Goal: Information Seeking & Learning: Learn about a topic

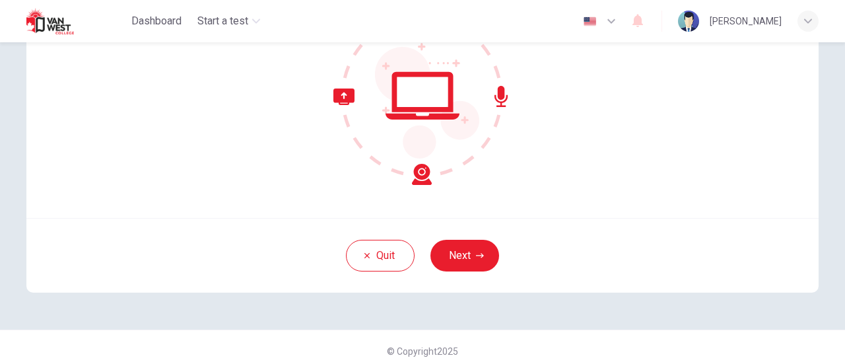
scroll to position [185, 0]
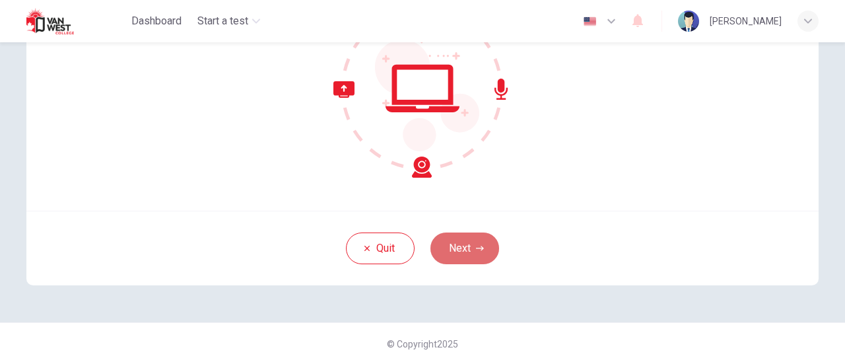
click at [476, 247] on icon "button" at bounding box center [480, 248] width 8 height 8
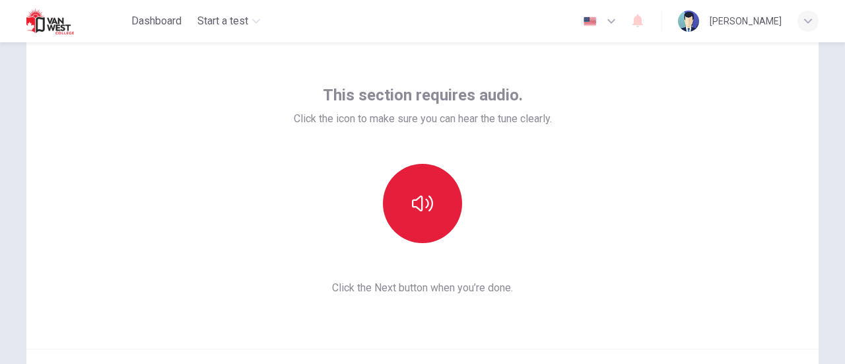
scroll to position [47, 0]
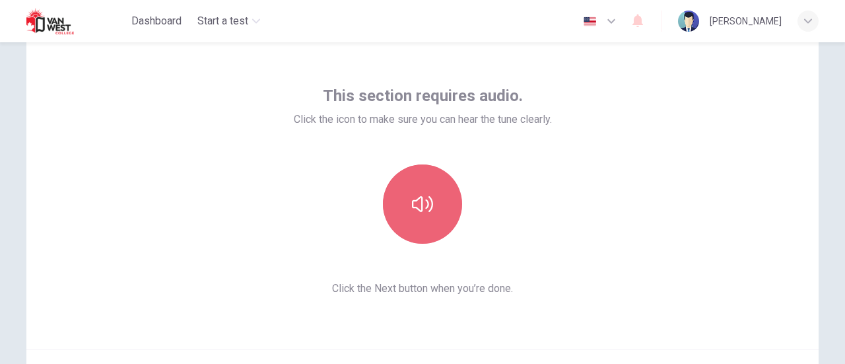
click at [421, 190] on button "button" at bounding box center [422, 203] width 79 height 79
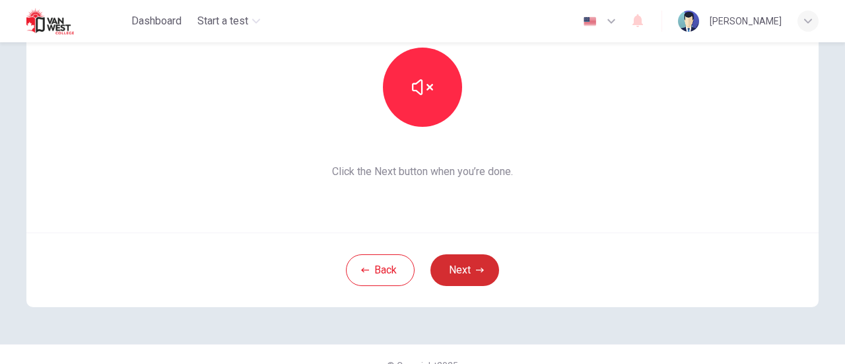
scroll to position [164, 0]
click at [466, 265] on button "Next" at bounding box center [464, 269] width 69 height 32
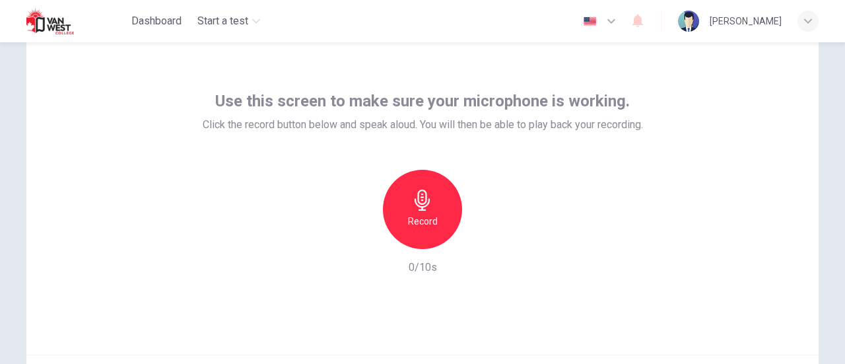
scroll to position [40, 0]
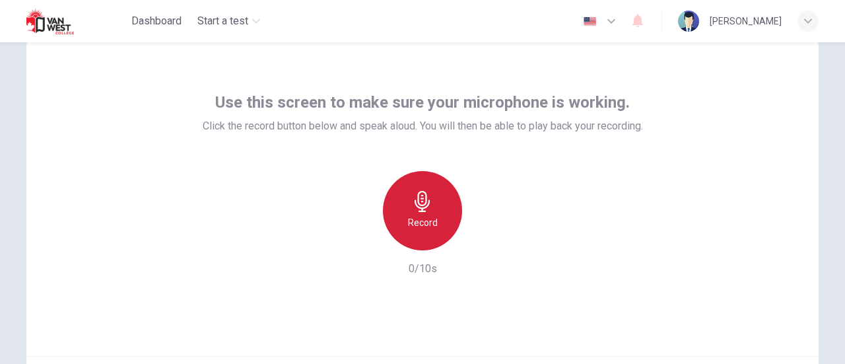
click at [441, 206] on div "Record" at bounding box center [422, 210] width 79 height 79
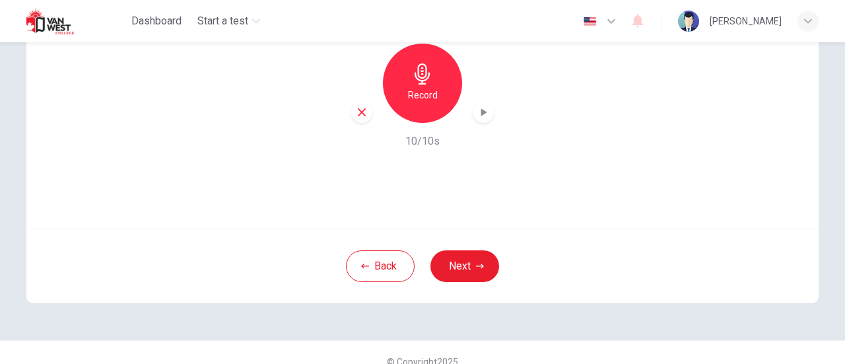
scroll to position [168, 0]
click at [455, 265] on button "Next" at bounding box center [464, 265] width 69 height 32
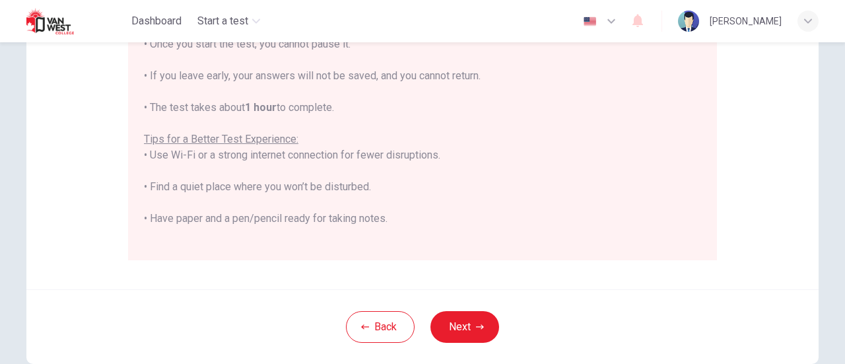
scroll to position [293, 0]
click at [466, 314] on button "Next" at bounding box center [464, 325] width 69 height 32
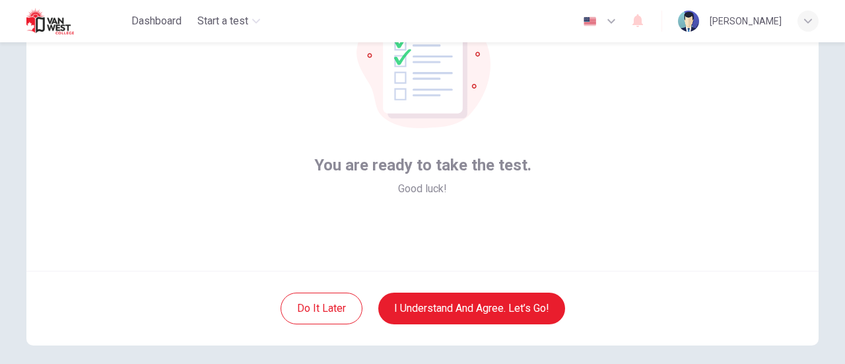
scroll to position [126, 0]
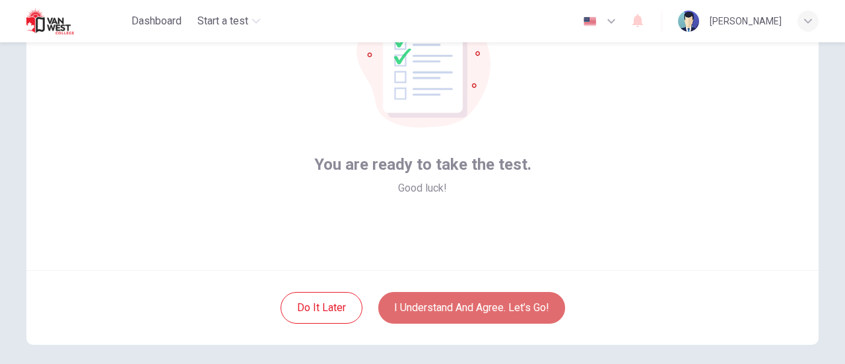
click at [461, 301] on button "I understand and agree. Let’s go!" at bounding box center [471, 308] width 187 height 32
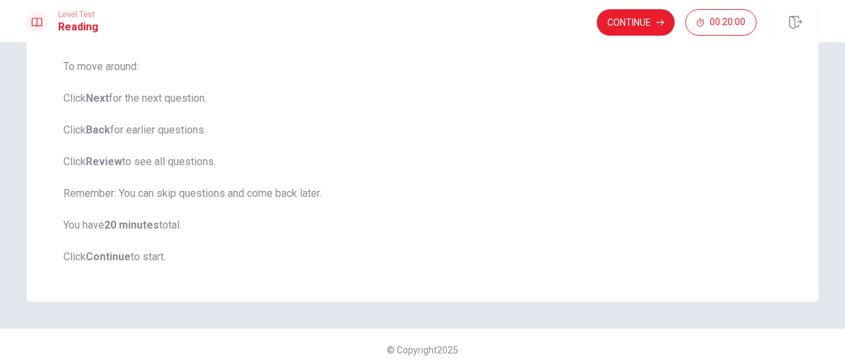
scroll to position [199, 0]
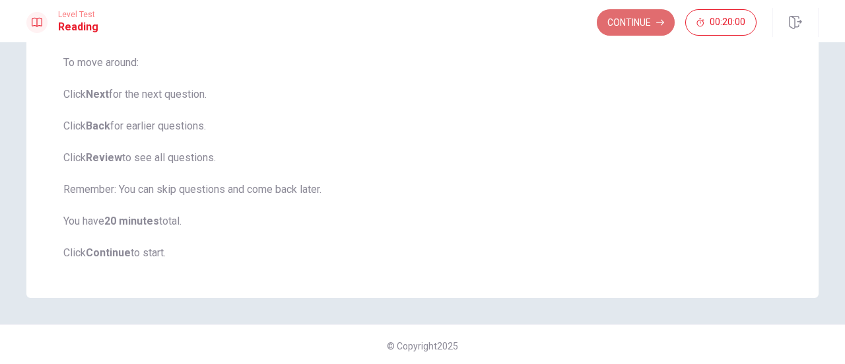
click at [639, 16] on button "Continue" at bounding box center [635, 22] width 78 height 26
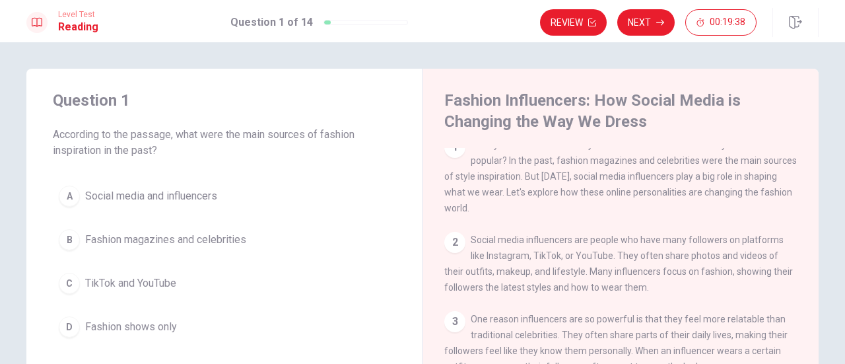
scroll to position [0, 0]
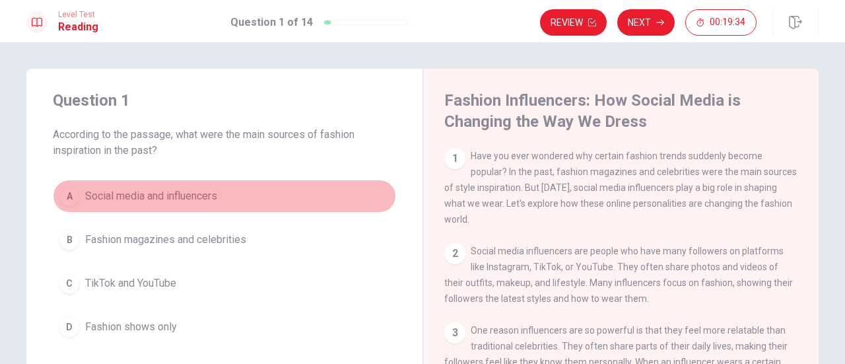
click at [190, 195] on span "Social media and influencers" at bounding box center [151, 196] width 132 height 16
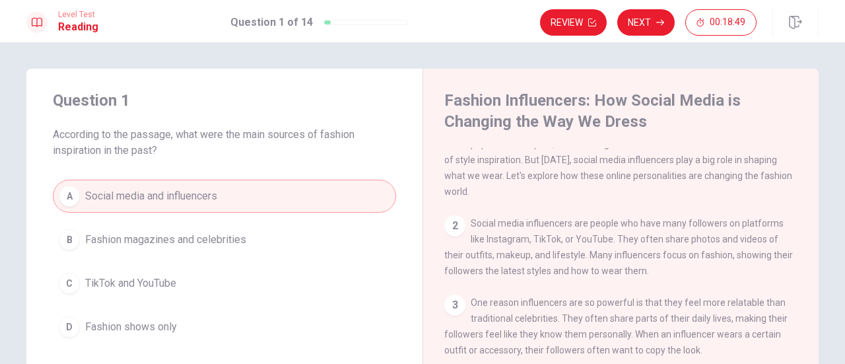
scroll to position [29, 0]
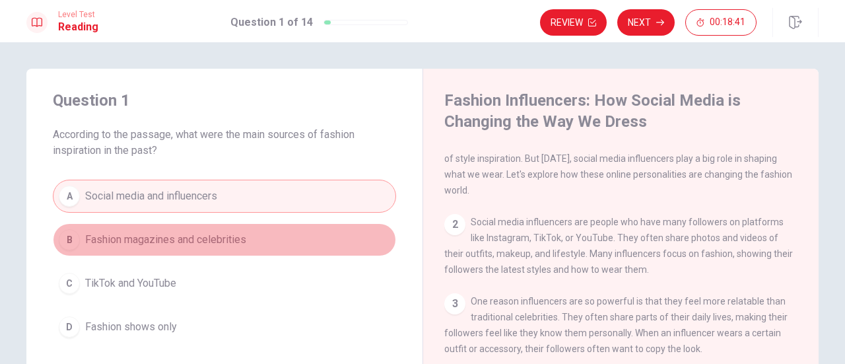
click at [238, 237] on span "Fashion magazines and celebrities" at bounding box center [165, 240] width 161 height 16
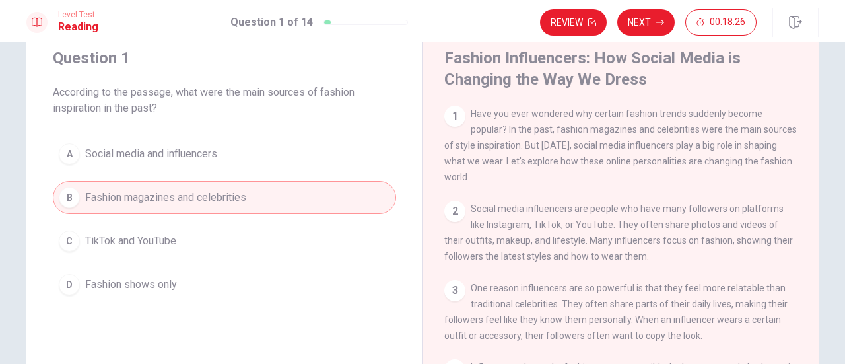
scroll to position [42, 0]
click at [455, 115] on div "1" at bounding box center [454, 116] width 21 height 21
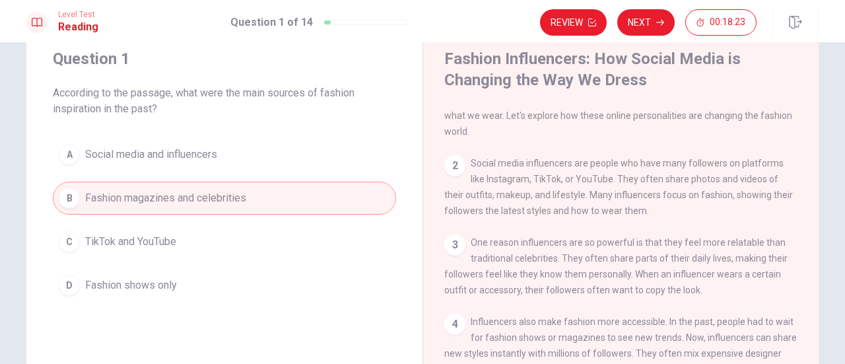
scroll to position [49, 0]
drag, startPoint x: 498, startPoint y: 263, endPoint x: 354, endPoint y: 241, distance: 145.5
click at [354, 241] on div "Question 1 According to the passage, what were the main sources of fashion insp…" at bounding box center [422, 267] width 792 height 480
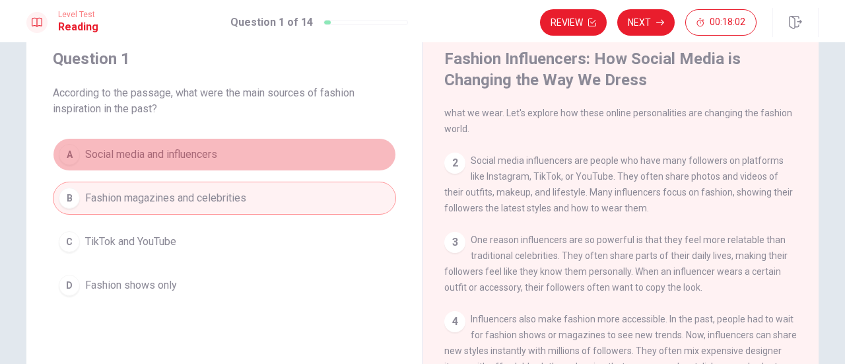
click at [200, 151] on span "Social media and influencers" at bounding box center [151, 154] width 132 height 16
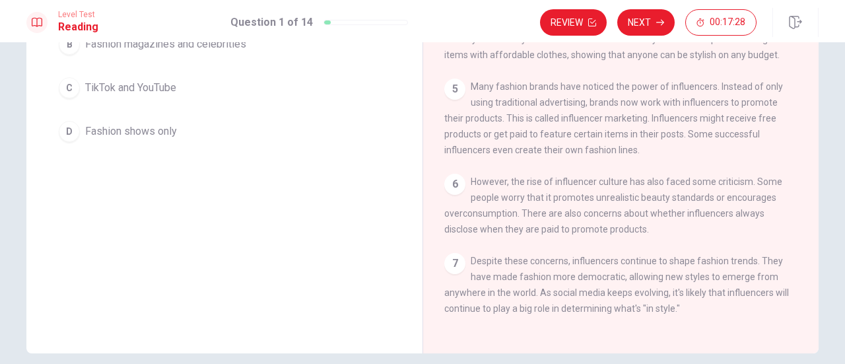
scroll to position [223, 0]
click at [639, 20] on button "Next" at bounding box center [645, 22] width 57 height 26
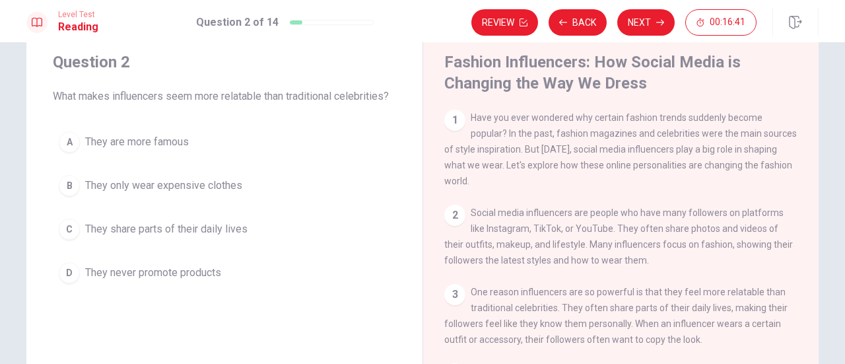
scroll to position [40, 0]
drag, startPoint x: 689, startPoint y: 134, endPoint x: 550, endPoint y: 133, distance: 138.6
click at [550, 133] on span "Have you ever wondered why certain fashion trends suddenly become popular? In t…" at bounding box center [620, 148] width 352 height 74
drag, startPoint x: 550, startPoint y: 133, endPoint x: 659, endPoint y: 137, distance: 109.0
click at [659, 137] on span "Have you ever wondered why certain fashion trends suddenly become popular? In t…" at bounding box center [620, 148] width 352 height 74
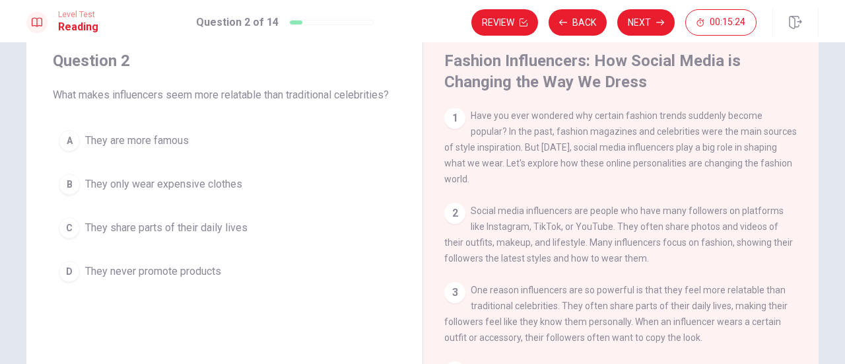
scroll to position [0, 0]
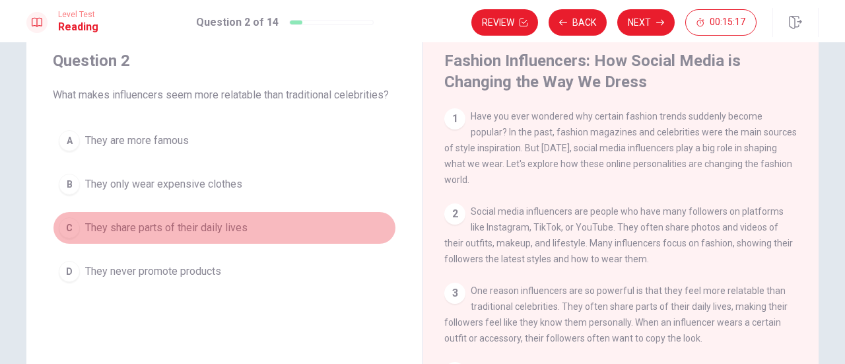
click at [190, 224] on span "They share parts of their daily lives" at bounding box center [166, 228] width 162 height 16
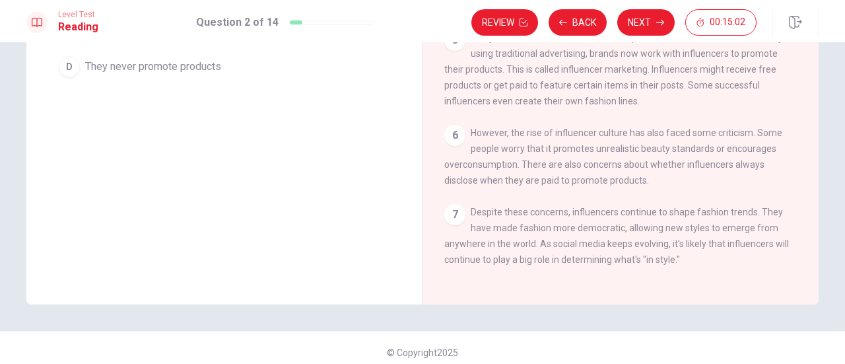
scroll to position [236, 0]
drag, startPoint x: 826, startPoint y: 113, endPoint x: 809, endPoint y: 117, distance: 17.6
click at [809, 117] on div "Question 2 What makes influencers seem more relatable than traditional celebrit…" at bounding box center [422, 64] width 834 height 480
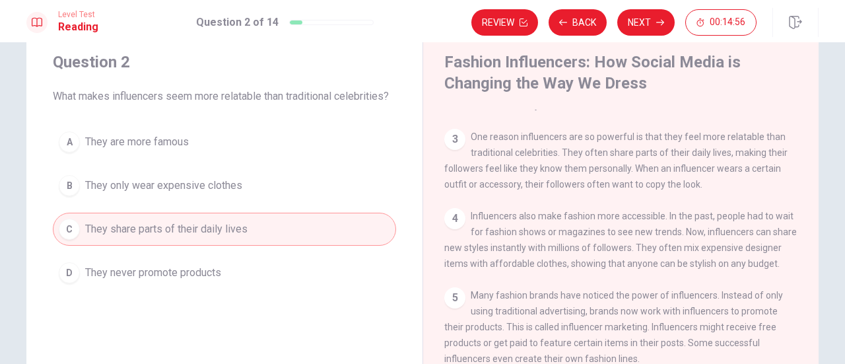
scroll to position [26, 0]
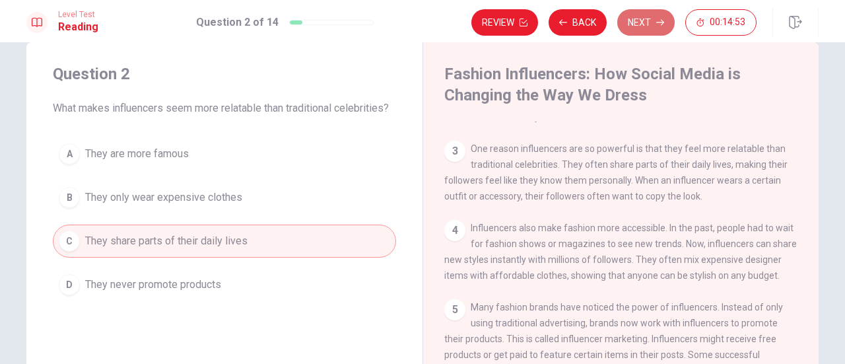
click at [636, 22] on button "Next" at bounding box center [645, 22] width 57 height 26
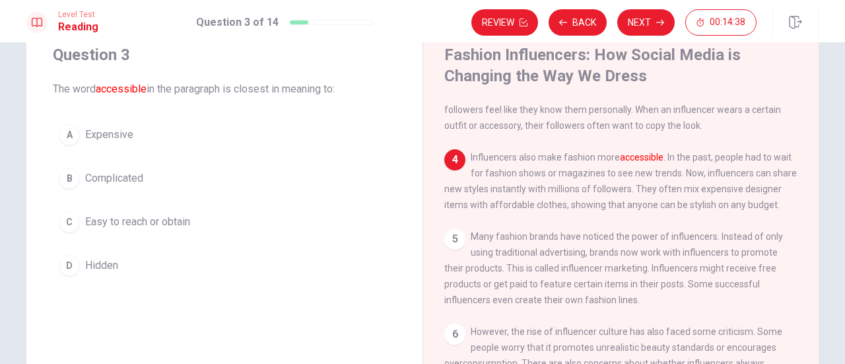
scroll to position [45, 0]
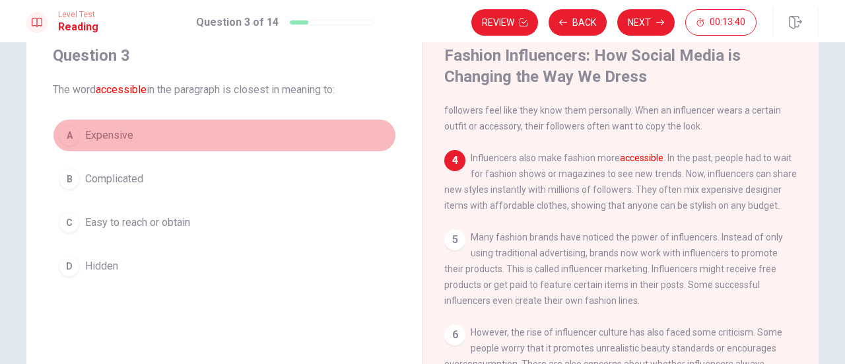
click at [116, 134] on span "Expensive" at bounding box center [109, 135] width 48 height 16
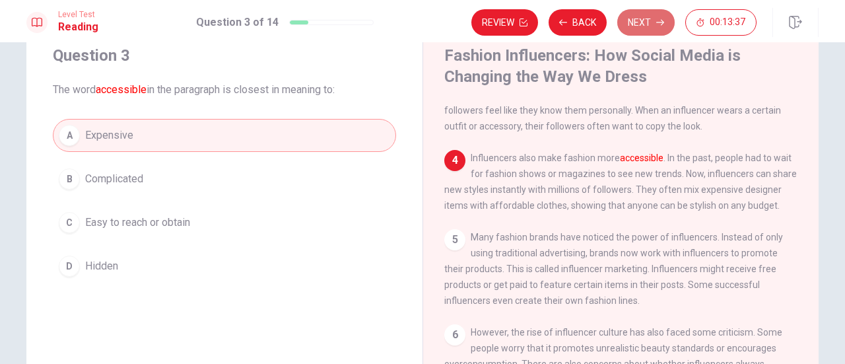
click at [648, 24] on button "Next" at bounding box center [645, 22] width 57 height 26
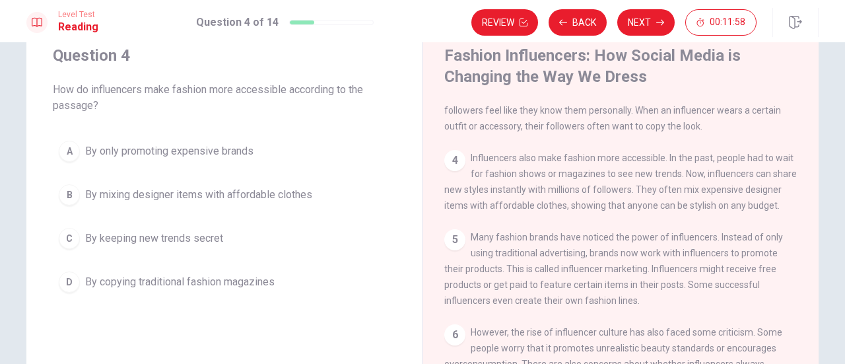
scroll to position [232, 0]
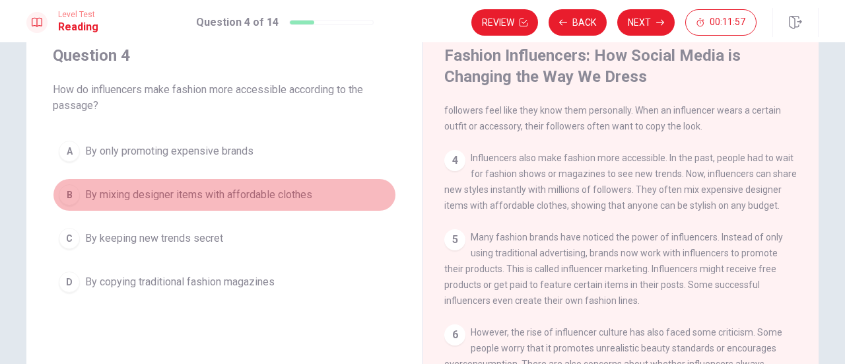
click at [286, 189] on span "By mixing designer items with affordable clothes" at bounding box center [198, 195] width 227 height 16
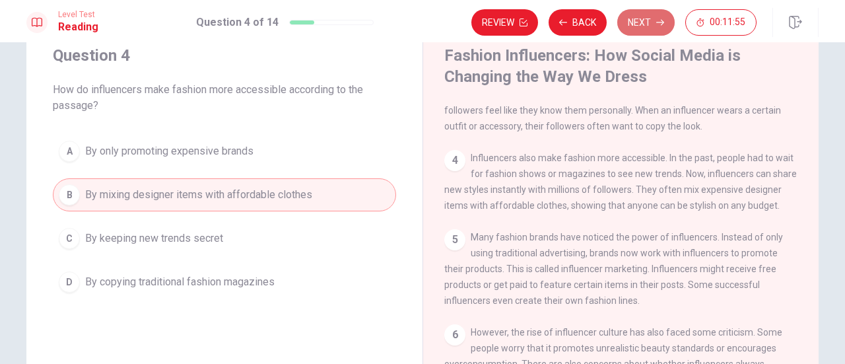
click at [645, 27] on button "Next" at bounding box center [645, 22] width 57 height 26
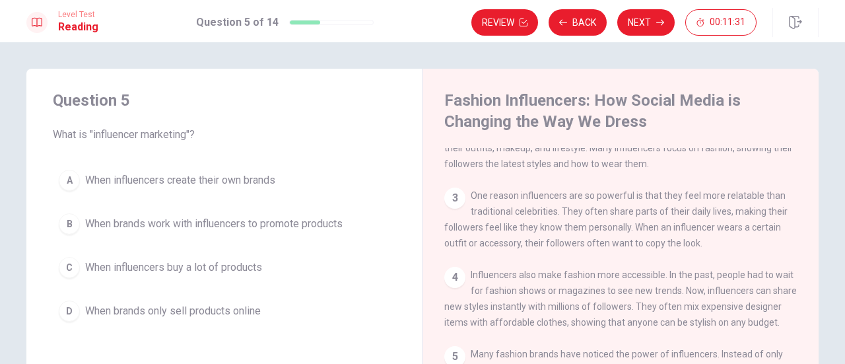
scroll to position [143, 0]
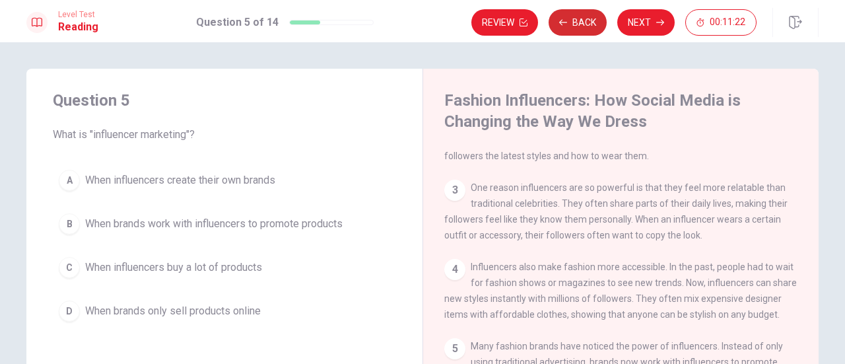
click at [575, 20] on button "Back" at bounding box center [577, 22] width 58 height 26
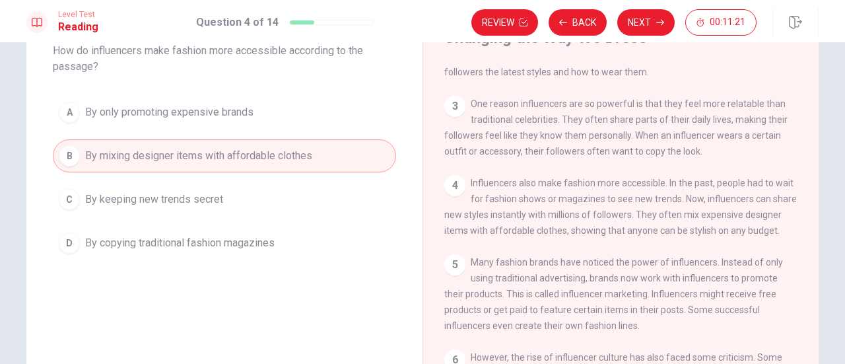
scroll to position [90, 0]
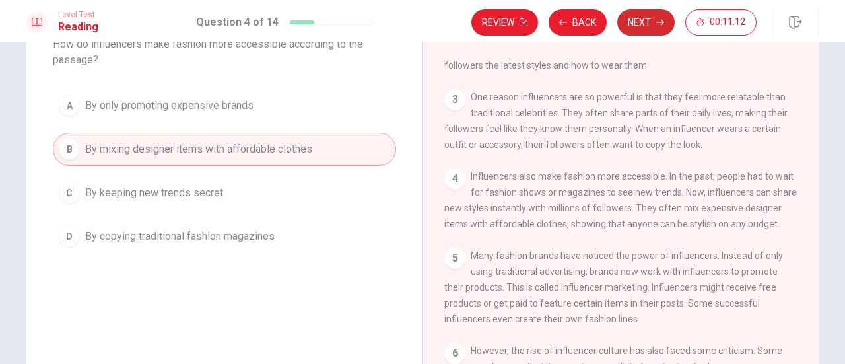
click at [641, 26] on button "Next" at bounding box center [645, 22] width 57 height 26
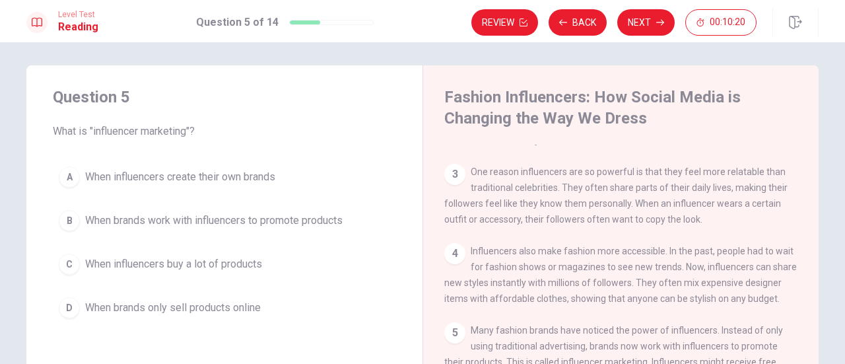
scroll to position [127, 0]
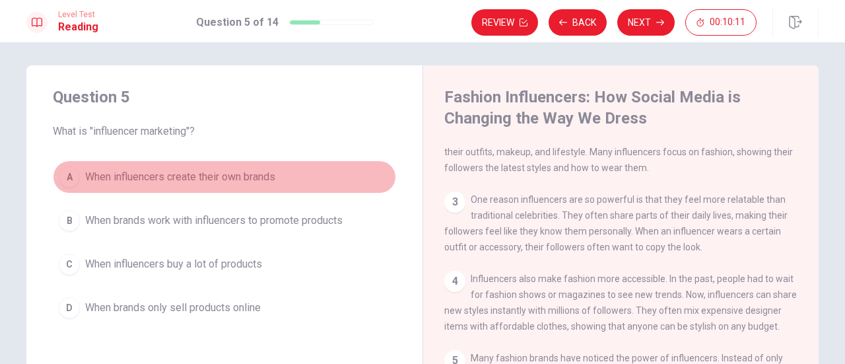
click at [178, 175] on span "When influencers create their own brands" at bounding box center [180, 177] width 190 height 16
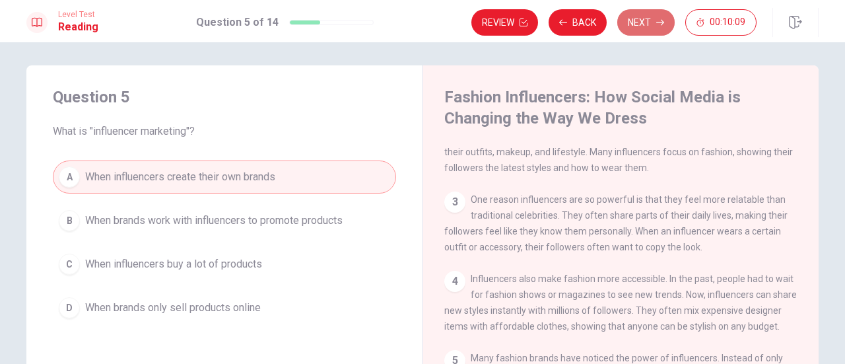
click at [649, 21] on button "Next" at bounding box center [645, 22] width 57 height 26
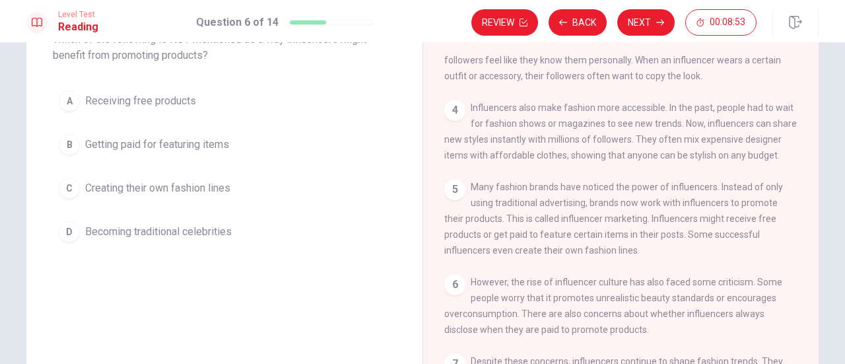
scroll to position [236, 0]
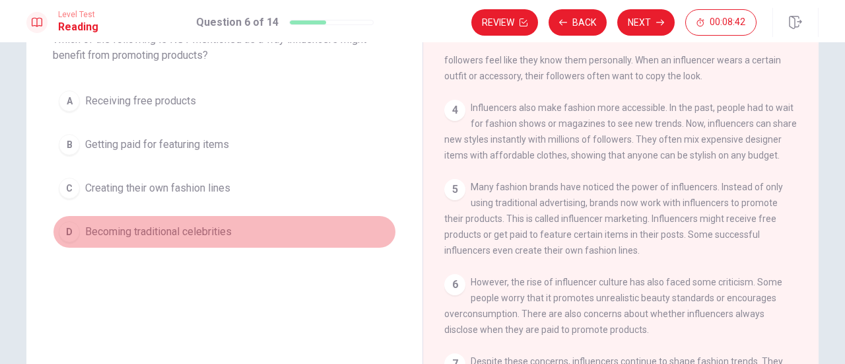
click at [192, 233] on span "Becoming traditional celebrities" at bounding box center [158, 232] width 146 height 16
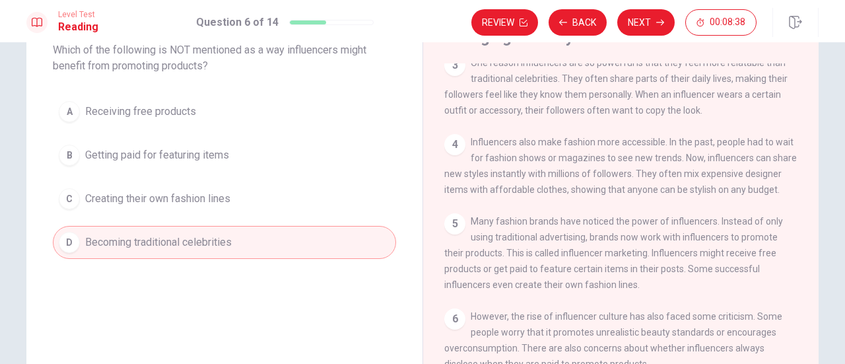
scroll to position [82, 0]
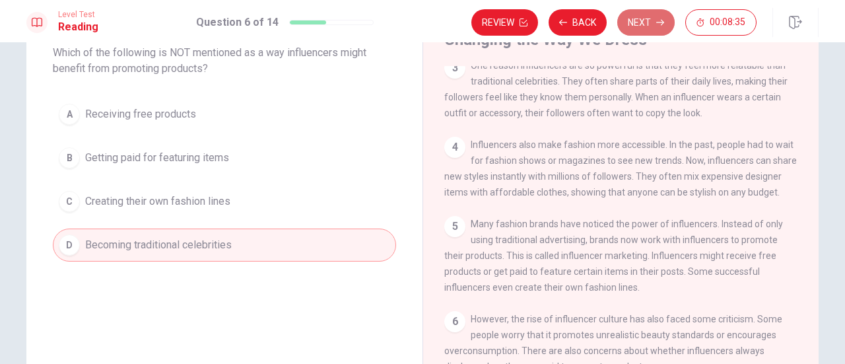
click at [647, 28] on button "Next" at bounding box center [645, 22] width 57 height 26
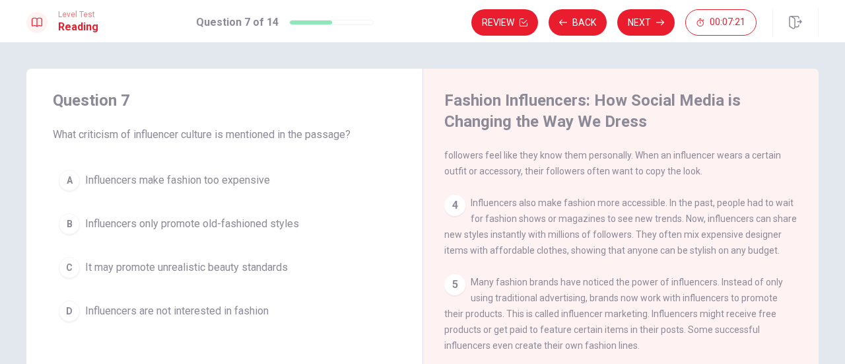
scroll to position [236, 0]
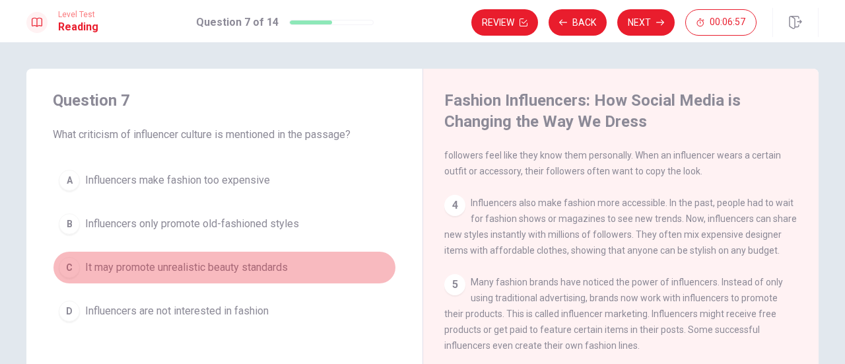
click at [171, 263] on span "It may promote unrealistic beauty standards" at bounding box center [186, 267] width 203 height 16
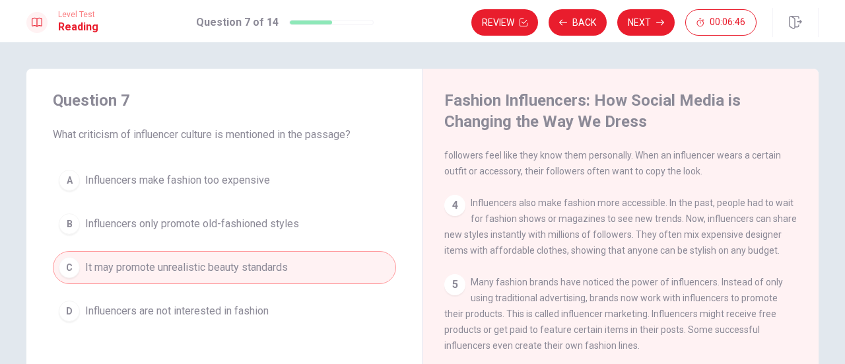
scroll to position [206, 0]
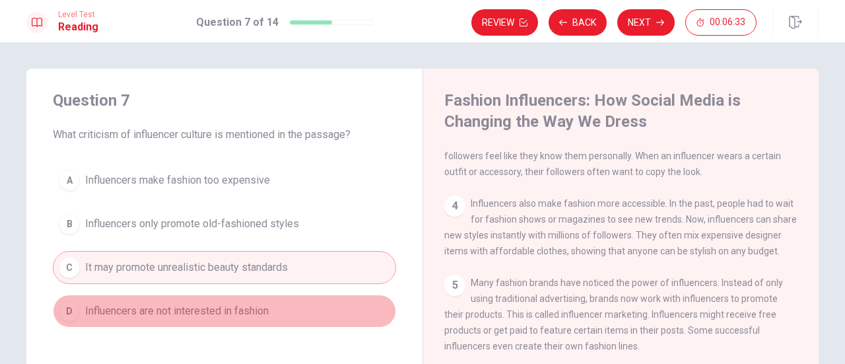
click at [216, 308] on span "Influencers are not interested in fashion" at bounding box center [176, 311] width 183 height 16
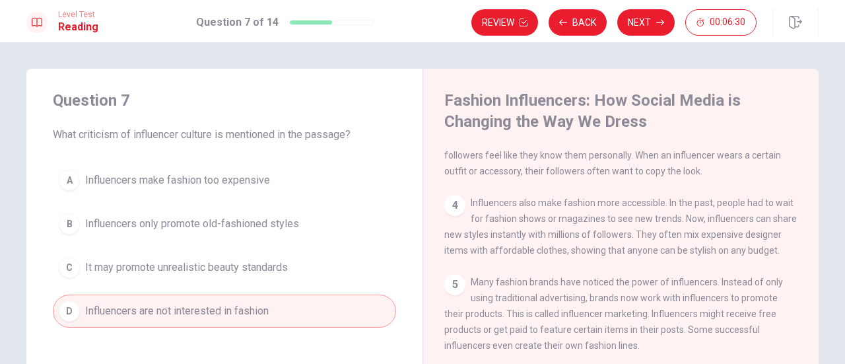
scroll to position [236, 0]
click at [659, 18] on icon "button" at bounding box center [660, 22] width 8 height 8
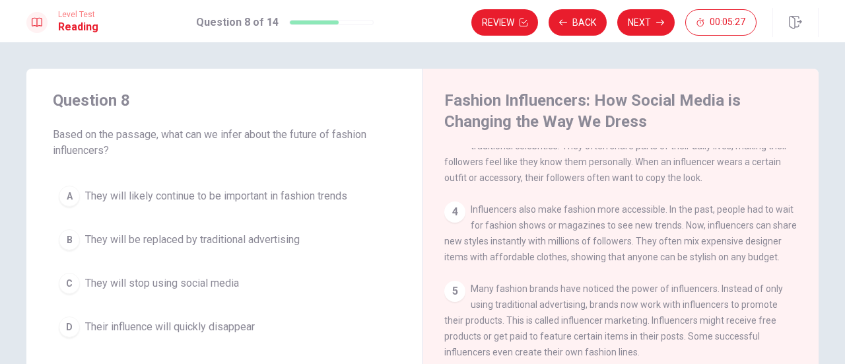
scroll to position [199, 0]
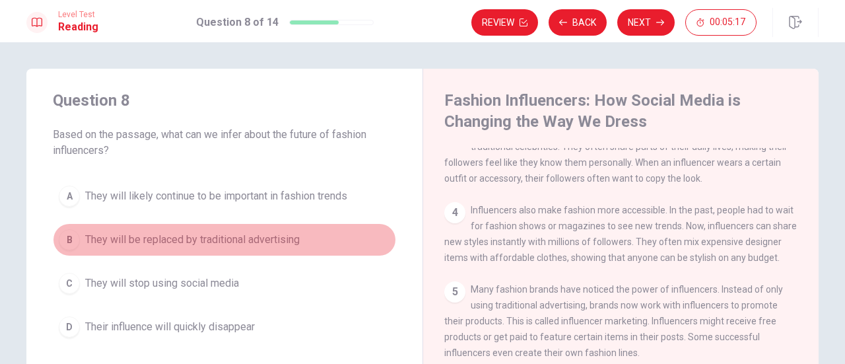
click at [288, 238] on span "They will be replaced by traditional advertising" at bounding box center [192, 240] width 214 height 16
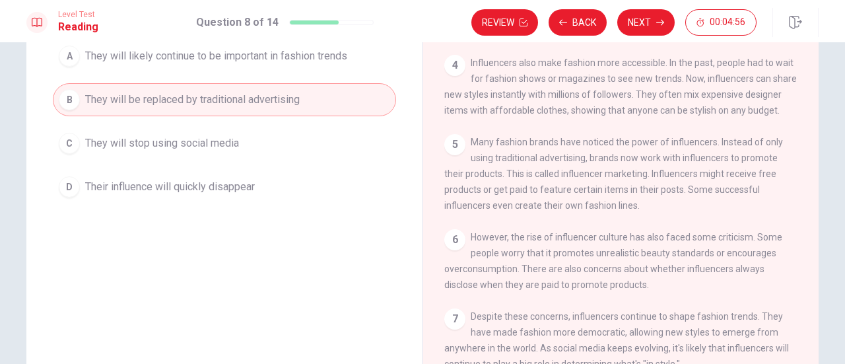
scroll to position [139, 0]
click at [643, 22] on button "Next" at bounding box center [645, 22] width 57 height 26
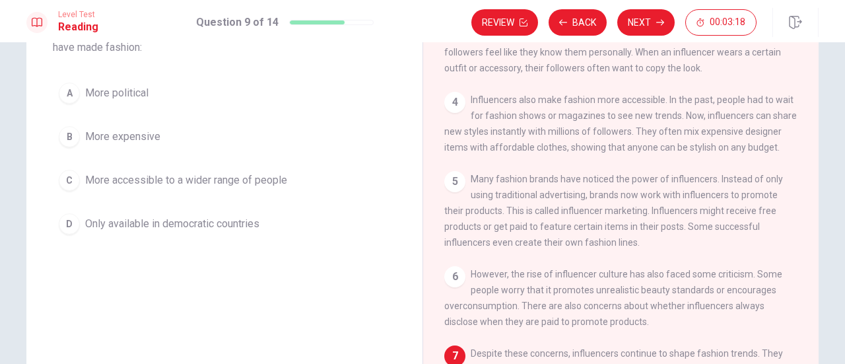
scroll to position [78, 0]
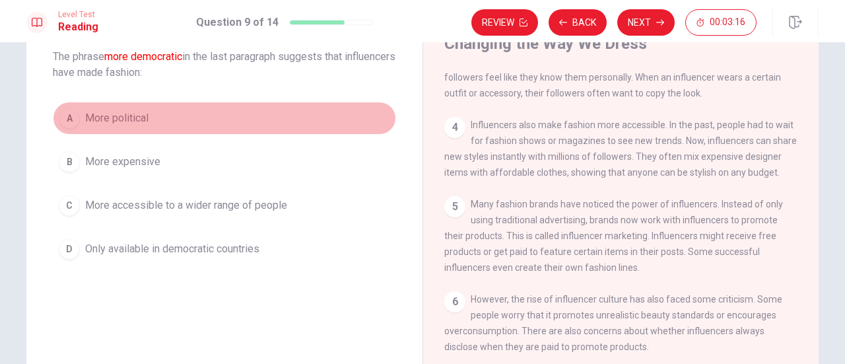
click at [119, 117] on span "More political" at bounding box center [116, 118] width 63 height 16
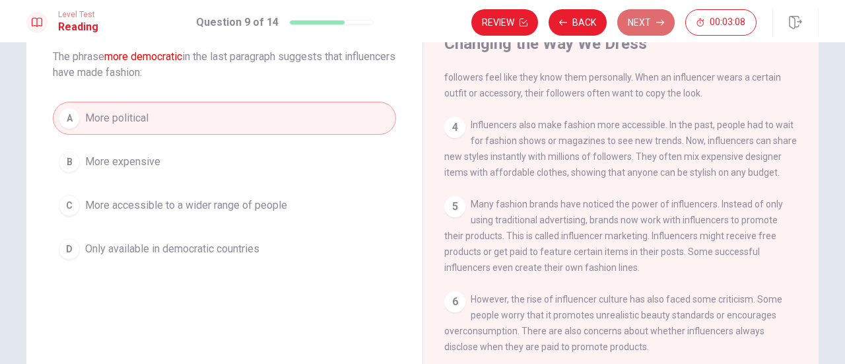
click at [647, 18] on button "Next" at bounding box center [645, 22] width 57 height 26
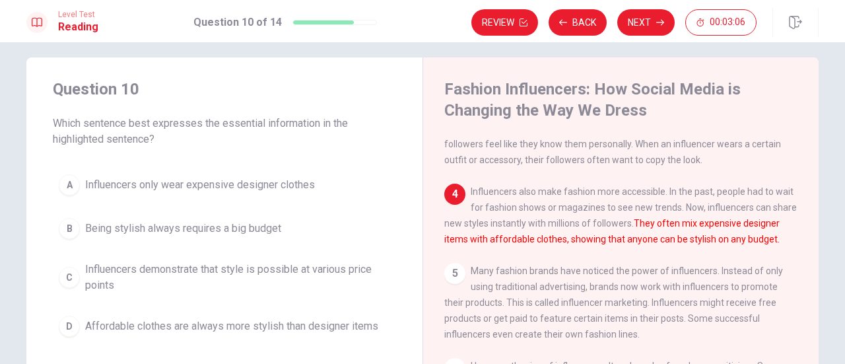
scroll to position [8, 0]
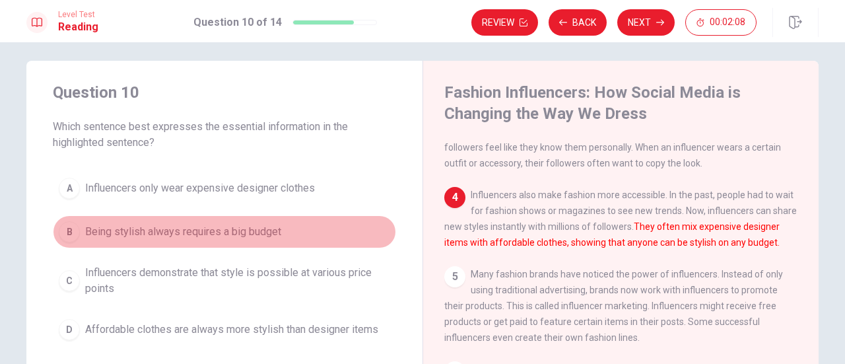
click at [224, 229] on span "Being stylish always requires a big budget" at bounding box center [183, 232] width 196 height 16
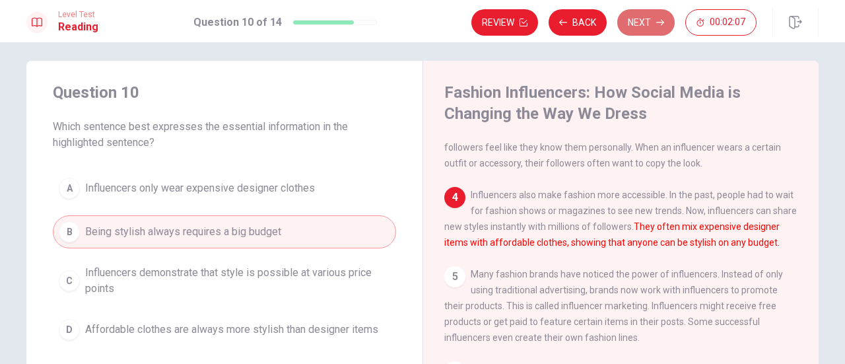
click at [643, 20] on button "Next" at bounding box center [645, 22] width 57 height 26
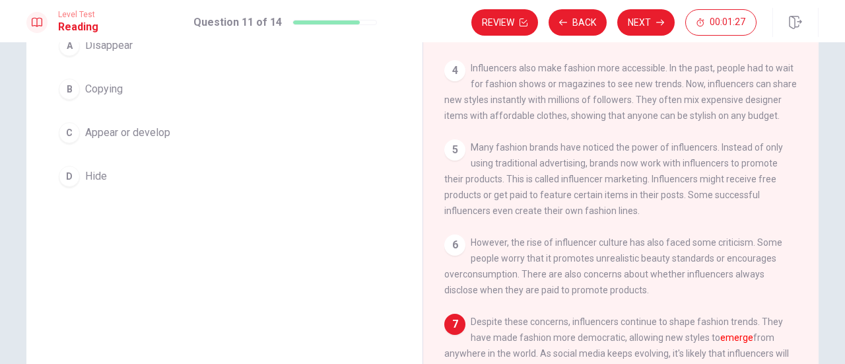
scroll to position [134, 0]
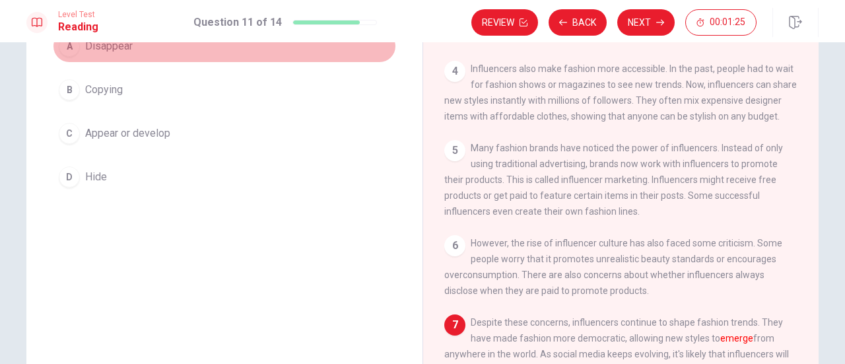
click at [129, 46] on button "A Disappear" at bounding box center [224, 46] width 343 height 33
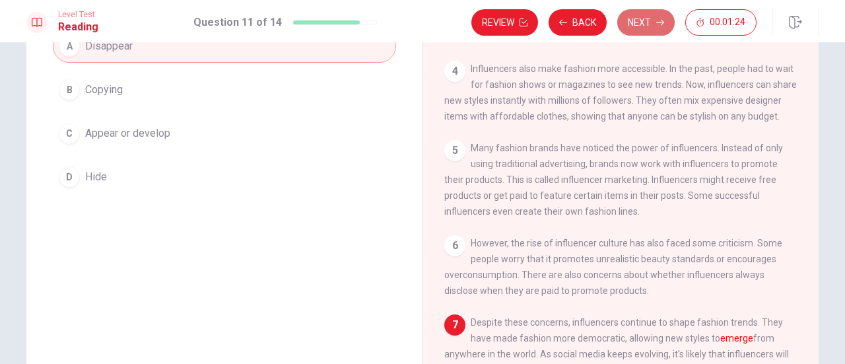
click at [655, 23] on button "Next" at bounding box center [645, 22] width 57 height 26
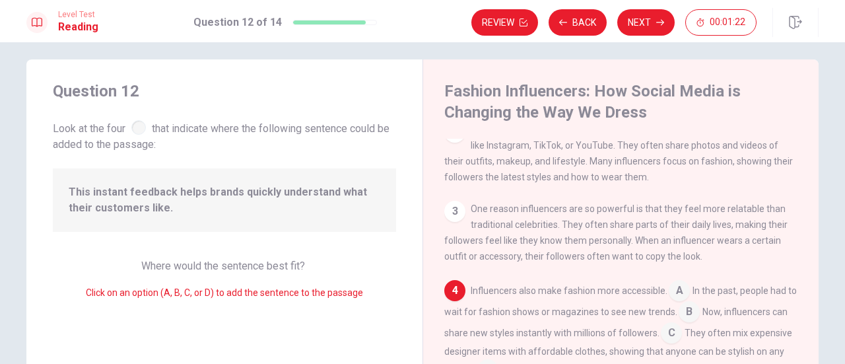
scroll to position [5, 0]
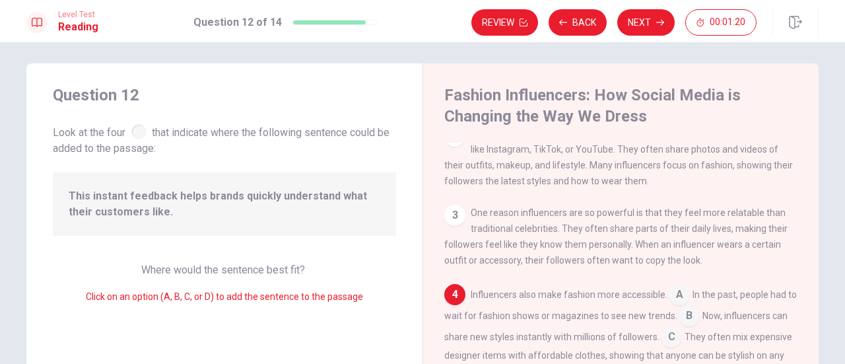
click at [136, 131] on div at bounding box center [138, 131] width 15 height 15
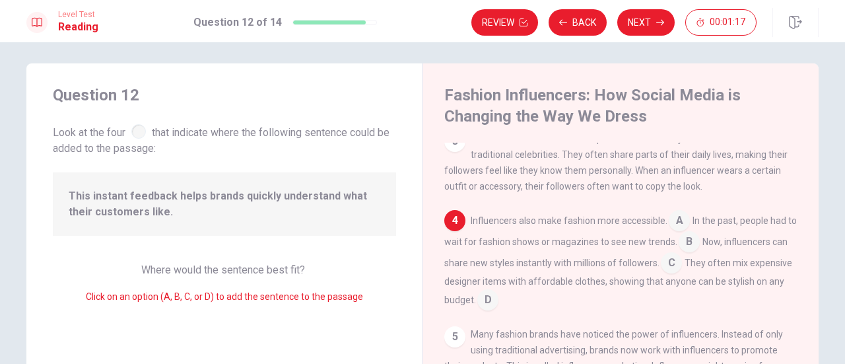
scroll to position [187, 0]
click at [676, 224] on input at bounding box center [678, 220] width 21 height 21
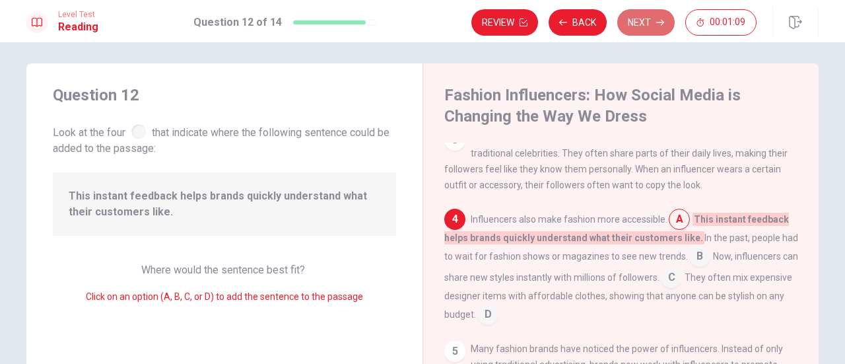
click at [623, 22] on button "Next" at bounding box center [645, 22] width 57 height 26
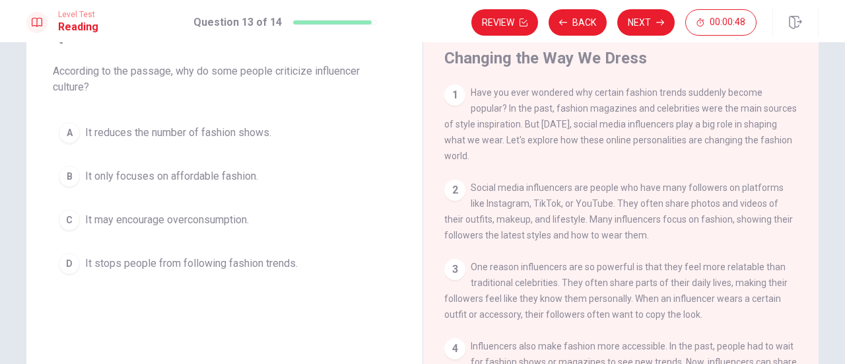
scroll to position [67, 0]
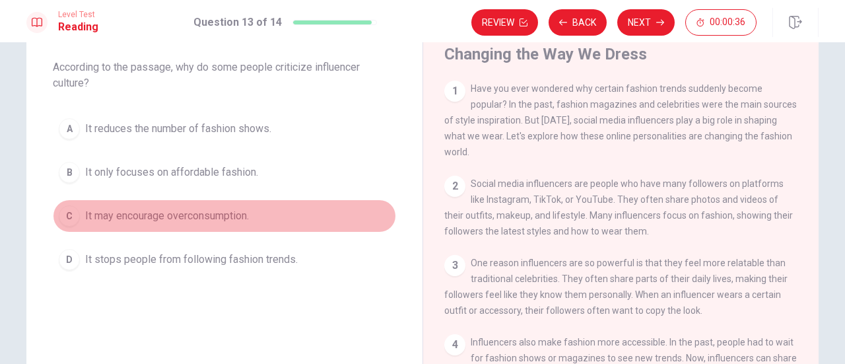
click at [141, 213] on span "It may encourage overconsumption." at bounding box center [167, 216] width 164 height 16
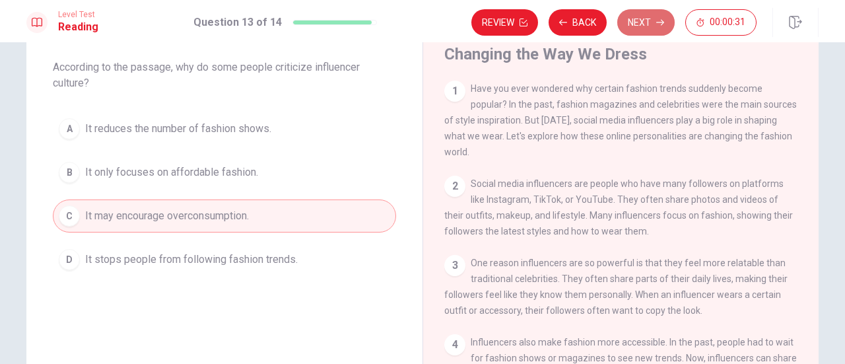
click at [641, 18] on button "Next" at bounding box center [645, 22] width 57 height 26
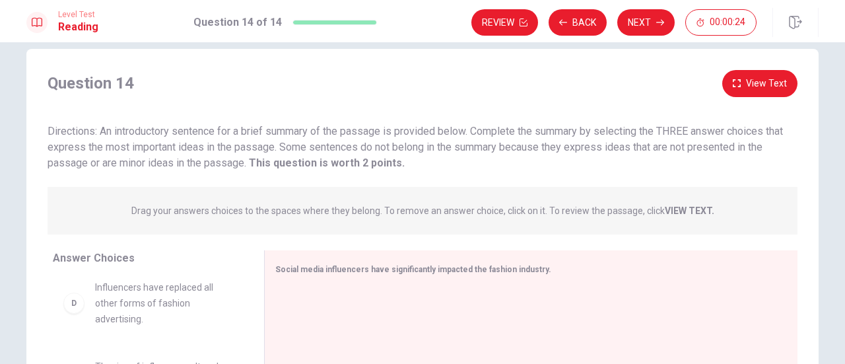
scroll to position [20, 0]
click at [130, 286] on span "Influencers have replaced all other forms of fashion advertising." at bounding box center [163, 303] width 137 height 48
click at [124, 314] on span "Influencers have replaced all other forms of fashion advertising." at bounding box center [163, 303] width 137 height 48
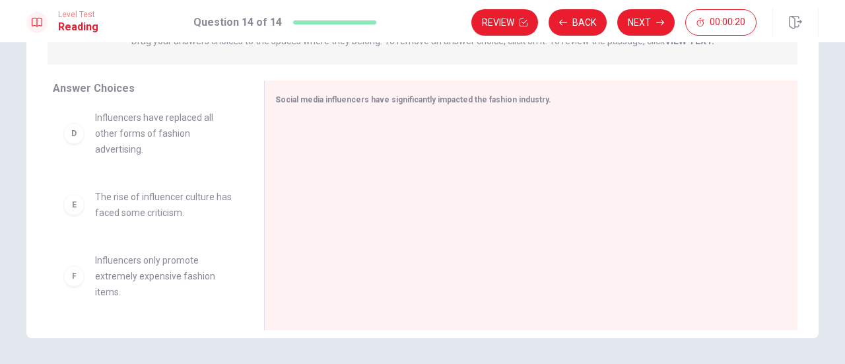
scroll to position [194, 0]
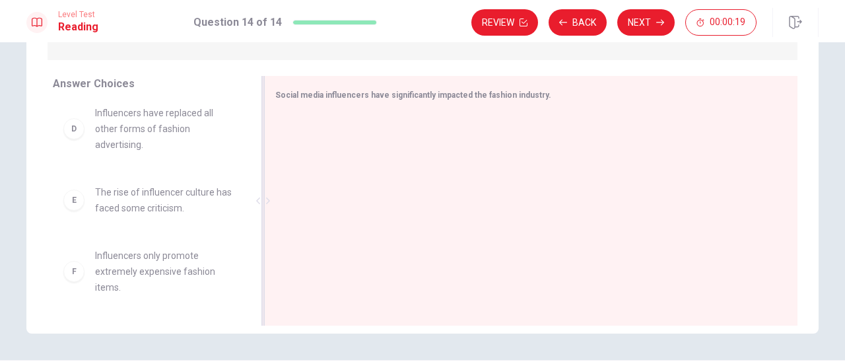
click at [346, 167] on div at bounding box center [525, 201] width 501 height 177
click at [350, 107] on div "Social media influencers have significantly impacted the fashion industry." at bounding box center [530, 200] width 533 height 249
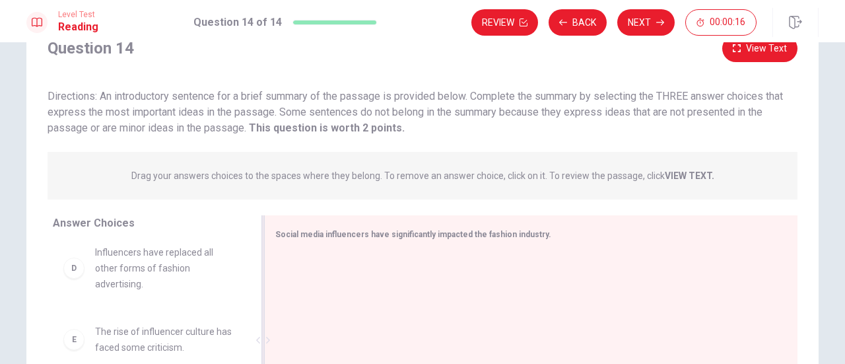
scroll to position [46, 0]
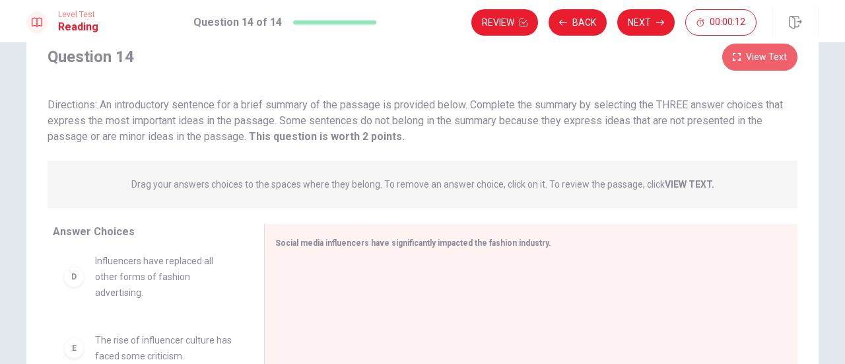
click at [779, 59] on button "View Text" at bounding box center [759, 57] width 75 height 27
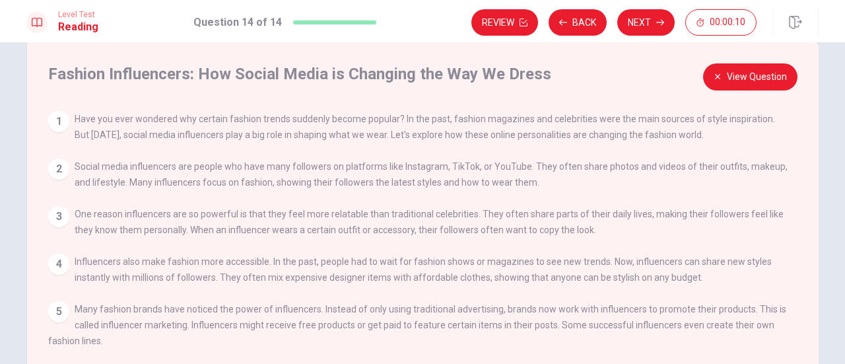
scroll to position [0, 0]
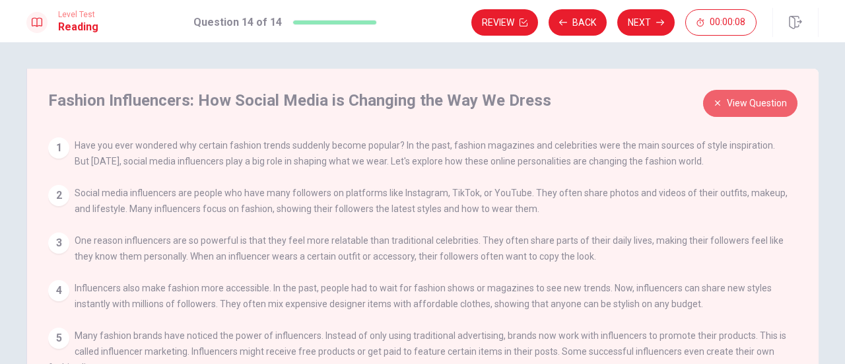
click at [758, 105] on button "View Question" at bounding box center [750, 103] width 94 height 27
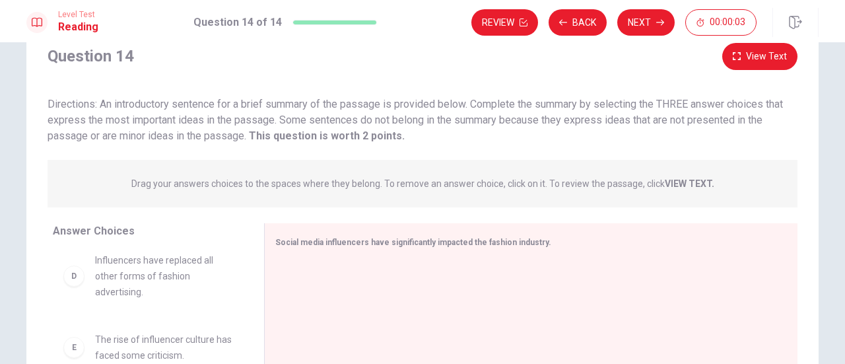
scroll to position [48, 0]
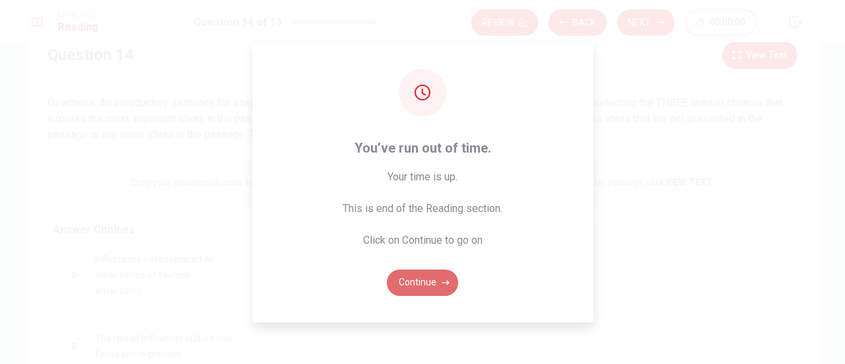
click at [426, 275] on button "Continue" at bounding box center [422, 282] width 71 height 26
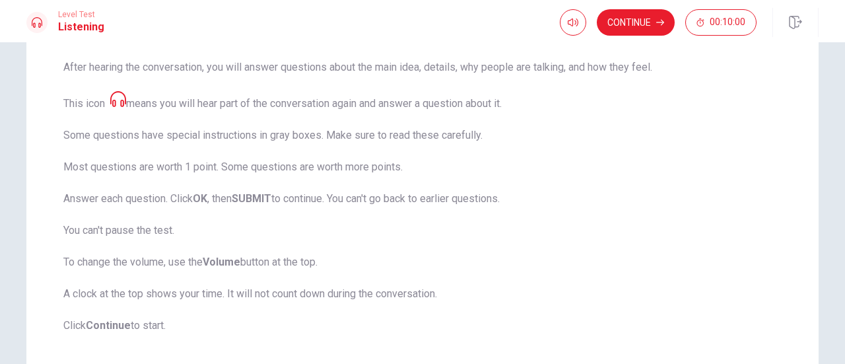
scroll to position [197, 0]
click at [125, 102] on icon at bounding box center [118, 96] width 16 height 16
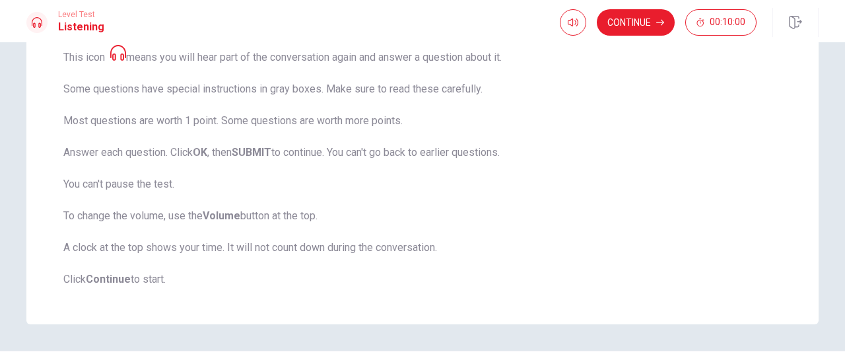
scroll to position [269, 0]
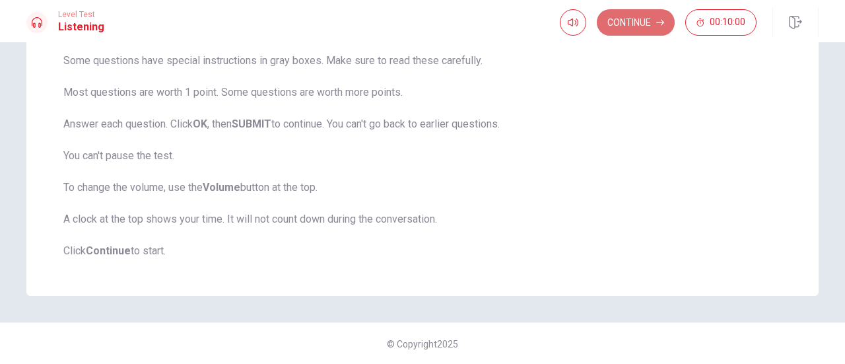
click at [620, 24] on button "Continue" at bounding box center [635, 22] width 78 height 26
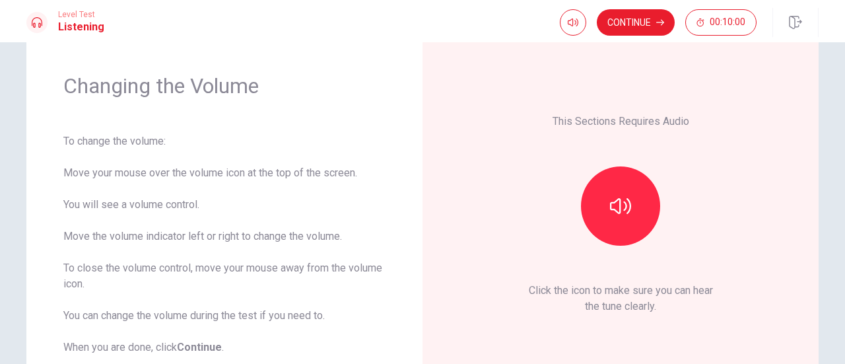
scroll to position [0, 0]
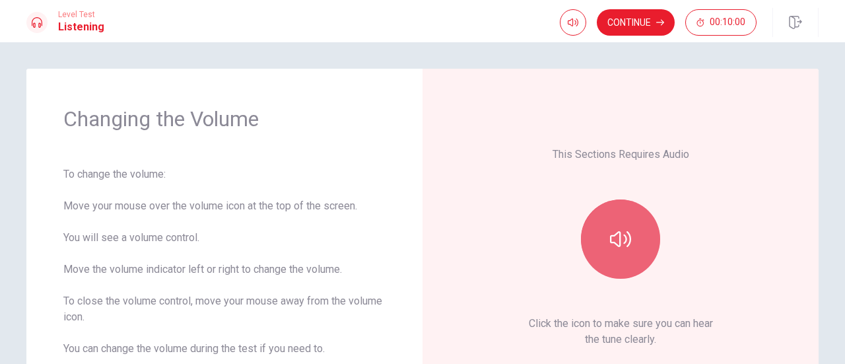
click at [614, 233] on icon "button" at bounding box center [620, 239] width 21 height 16
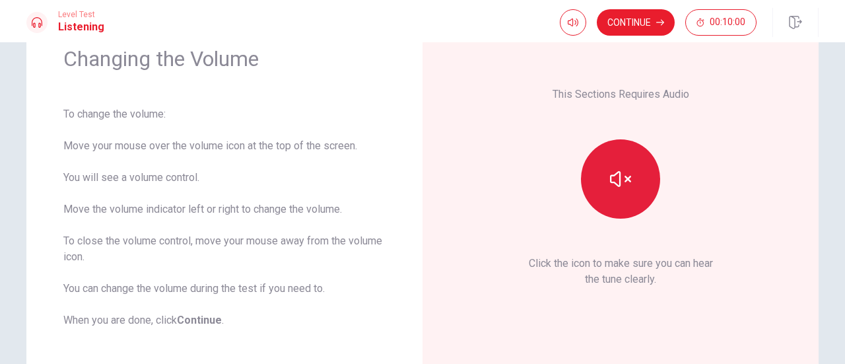
scroll to position [82, 0]
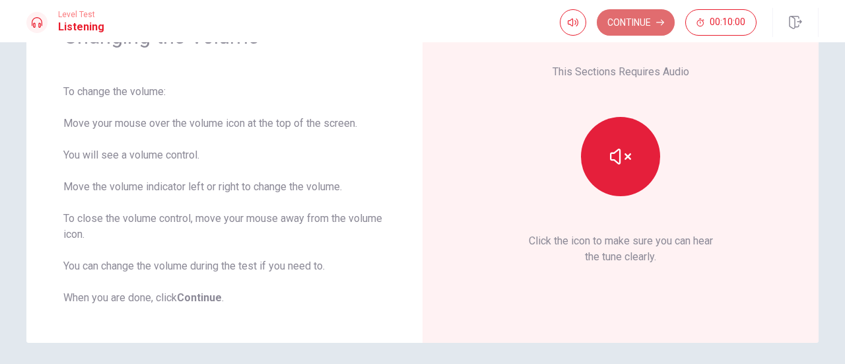
click at [629, 19] on button "Continue" at bounding box center [635, 22] width 78 height 26
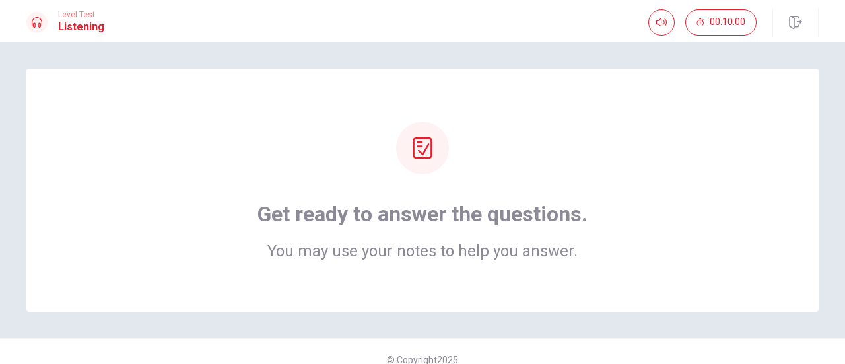
scroll to position [16, 0]
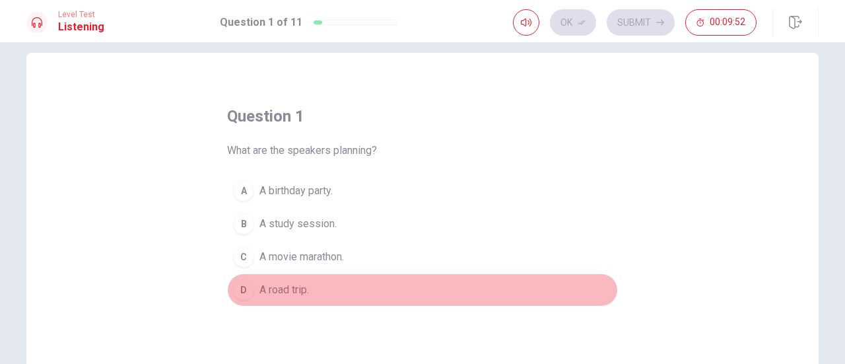
click at [273, 287] on span "A road trip." at bounding box center [283, 290] width 49 height 16
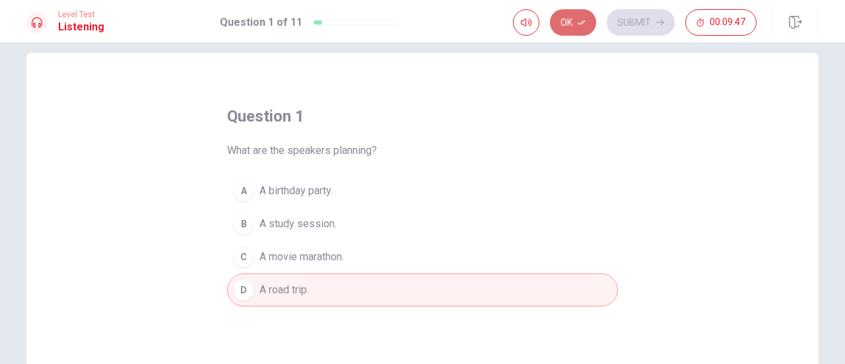
click at [565, 23] on button "Ok" at bounding box center [573, 22] width 46 height 26
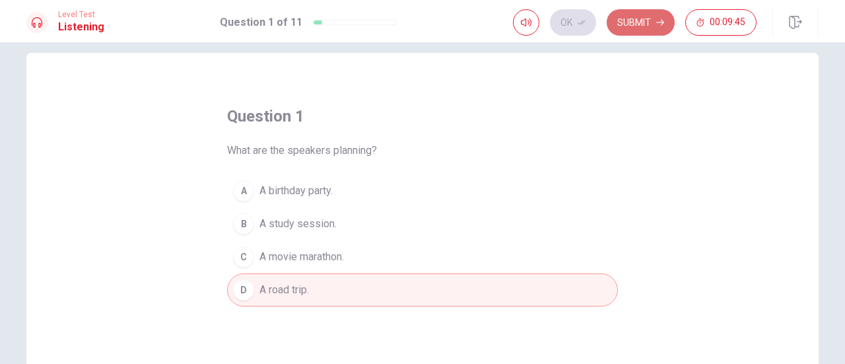
click at [659, 28] on button "Submit" at bounding box center [640, 22] width 68 height 26
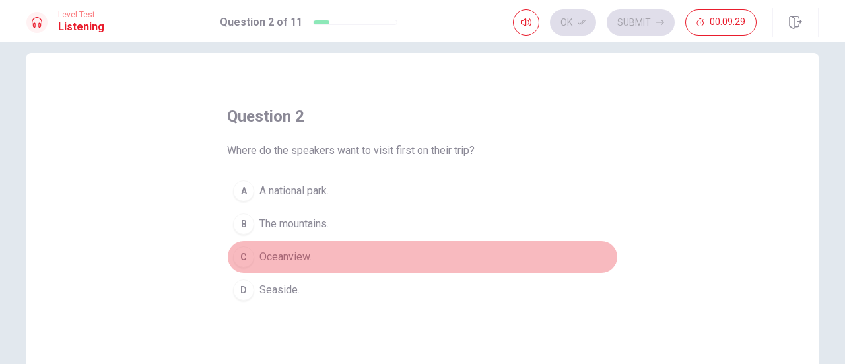
click at [305, 249] on span "Oceanview." at bounding box center [285, 257] width 52 height 16
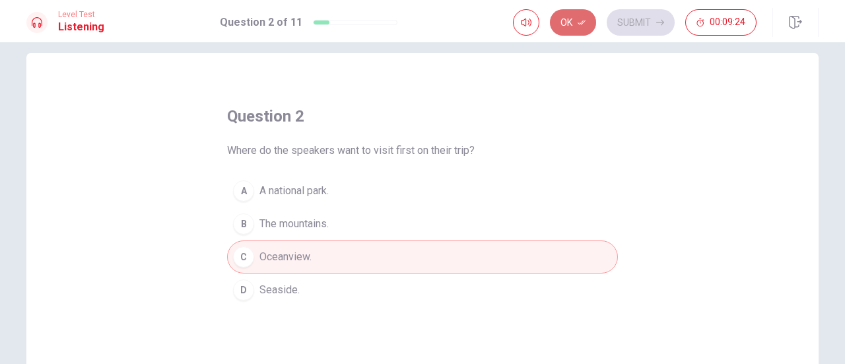
click at [565, 26] on button "Ok" at bounding box center [573, 22] width 46 height 26
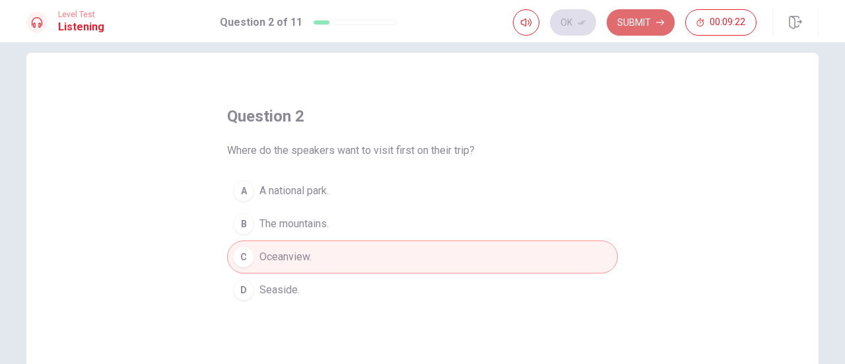
click at [649, 20] on button "Submit" at bounding box center [640, 22] width 68 height 26
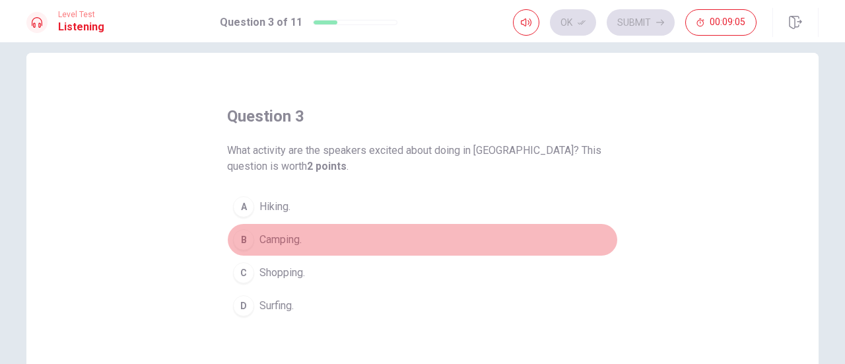
click at [278, 246] on span "Camping." at bounding box center [280, 240] width 42 height 16
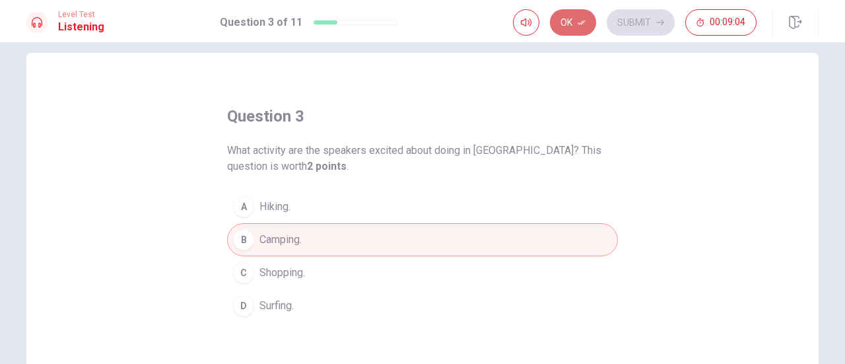
click at [567, 24] on button "Ok" at bounding box center [573, 22] width 46 height 26
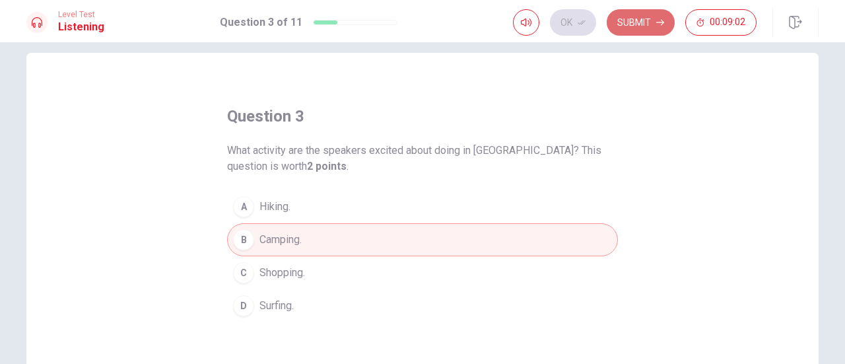
click at [648, 16] on button "Submit" at bounding box center [640, 22] width 68 height 26
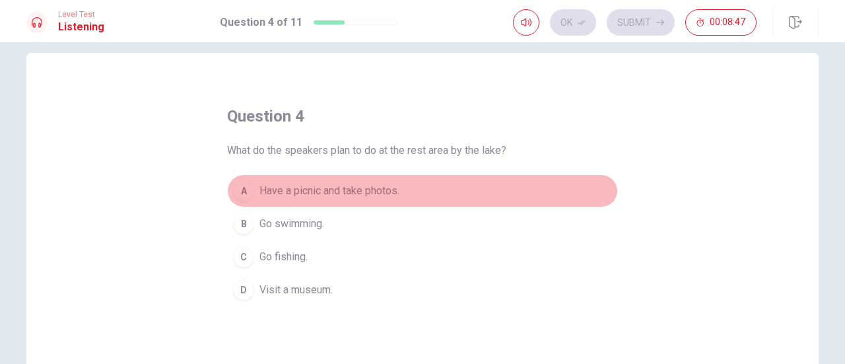
click at [350, 189] on span "Have a picnic and take photos." at bounding box center [329, 191] width 140 height 16
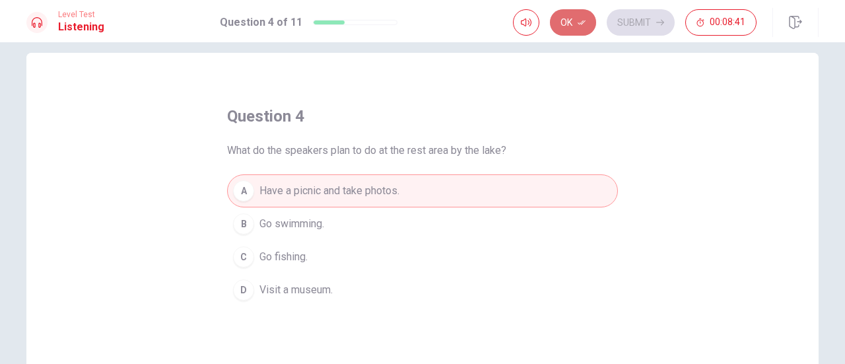
click at [575, 19] on button "Ok" at bounding box center [573, 22] width 46 height 26
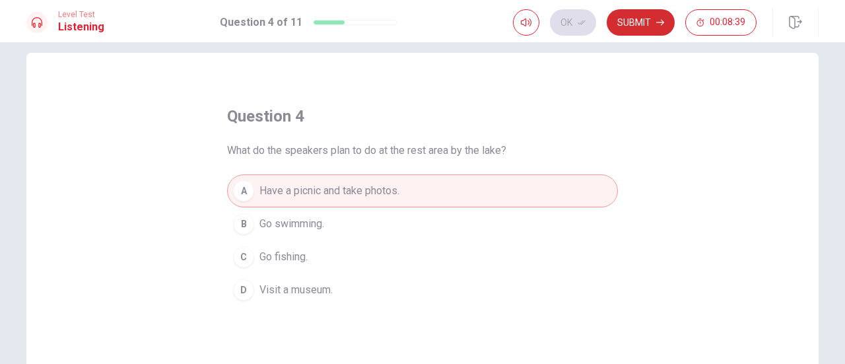
click at [627, 20] on button "Submit" at bounding box center [640, 22] width 68 height 26
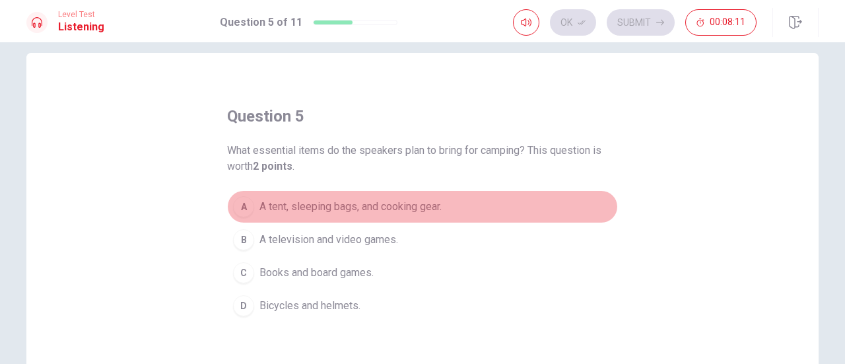
click at [414, 195] on button "A A tent, sleeping bags, and cooking gear." at bounding box center [422, 206] width 391 height 33
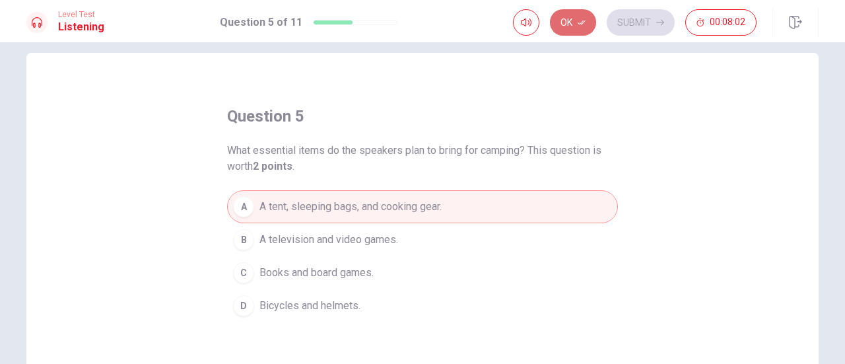
click at [582, 14] on button "Ok" at bounding box center [573, 22] width 46 height 26
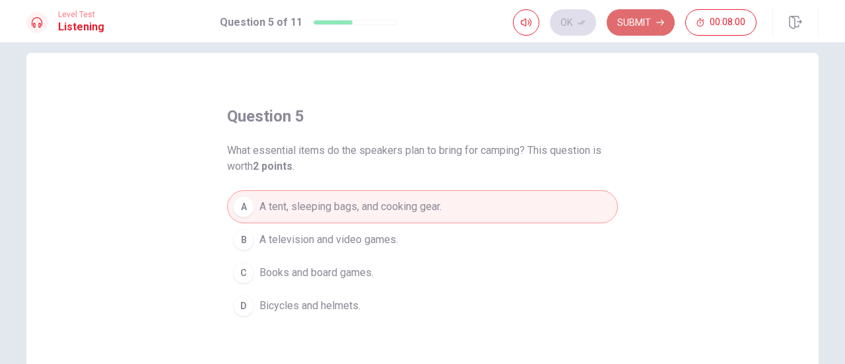
click at [646, 11] on button "Submit" at bounding box center [640, 22] width 68 height 26
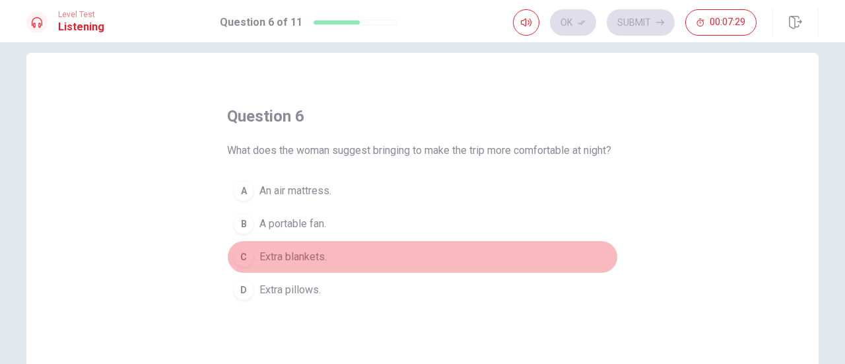
click at [302, 265] on span "Extra blankets." at bounding box center [292, 257] width 67 height 16
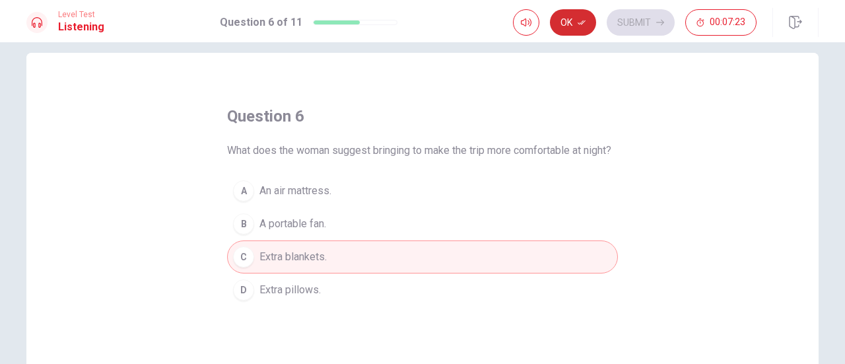
click at [580, 23] on icon "button" at bounding box center [581, 22] width 8 height 8
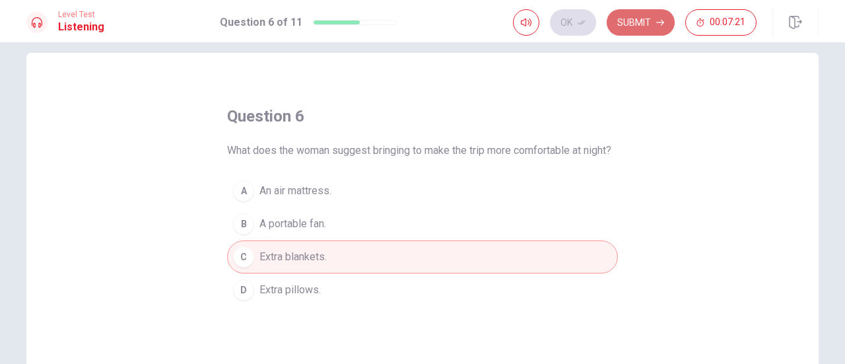
click at [629, 24] on button "Submit" at bounding box center [640, 22] width 68 height 26
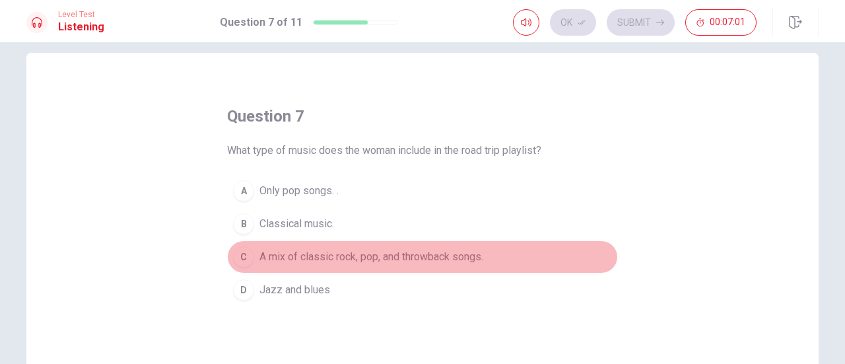
click at [340, 249] on span "A mix of classic rock, pop, and throwback songs." at bounding box center [371, 257] width 224 height 16
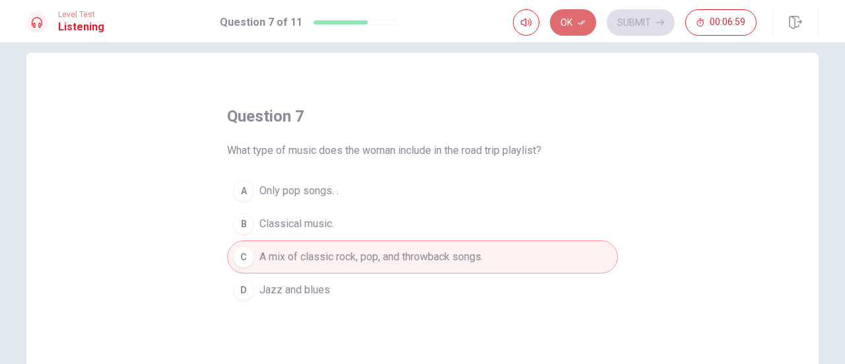
click at [574, 22] on button "Ok" at bounding box center [573, 22] width 46 height 26
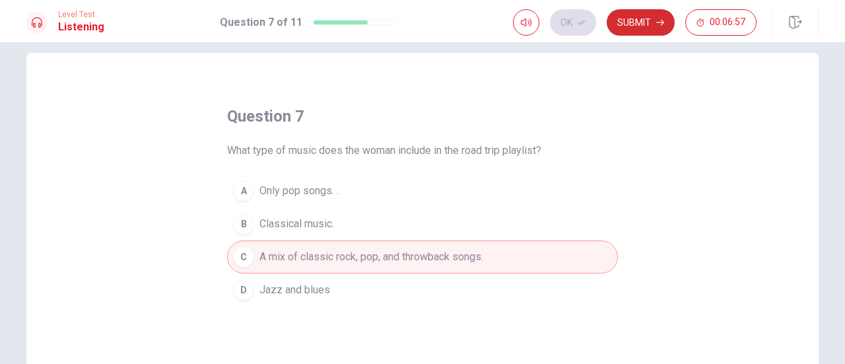
click at [653, 18] on button "Submit" at bounding box center [640, 22] width 68 height 26
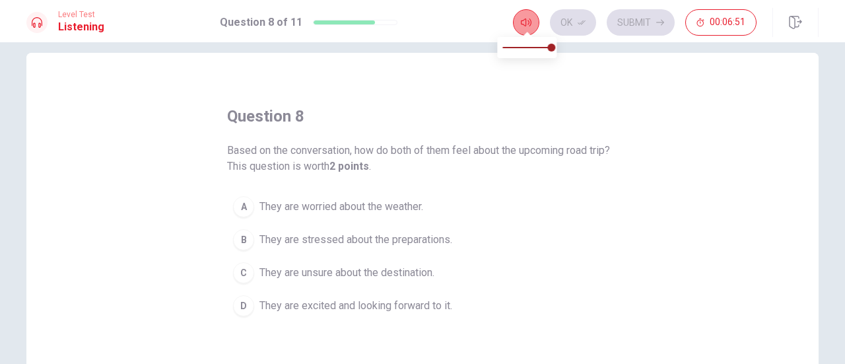
click at [525, 24] on icon "button" at bounding box center [526, 22] width 11 height 11
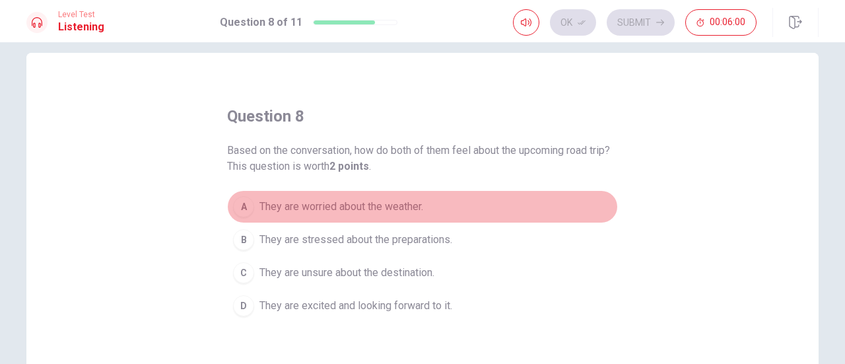
click at [386, 203] on span "They are worried about the weather." at bounding box center [341, 207] width 164 height 16
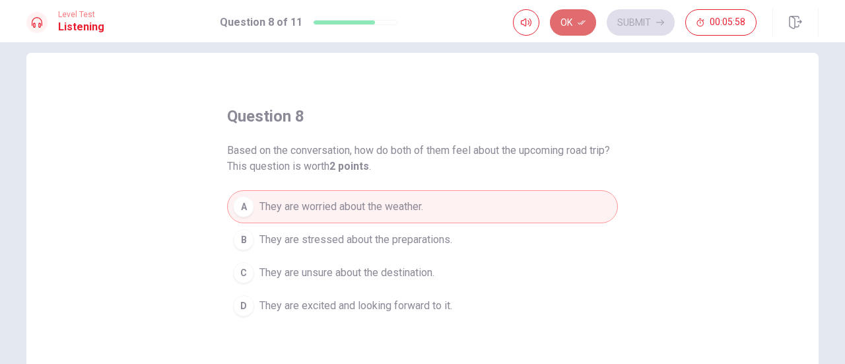
click at [569, 22] on button "Ok" at bounding box center [573, 22] width 46 height 26
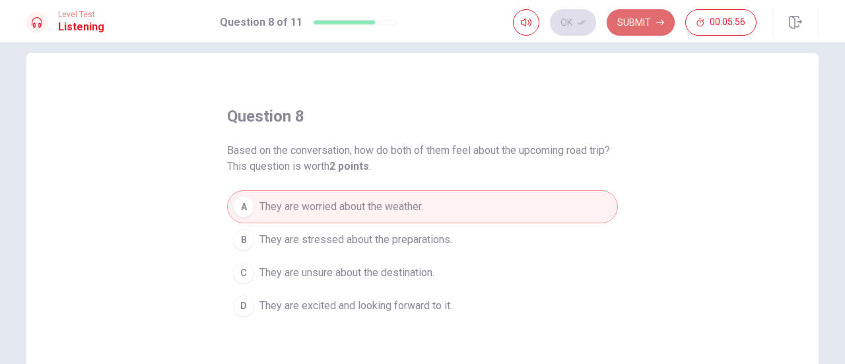
click at [643, 15] on button "Submit" at bounding box center [640, 22] width 68 height 26
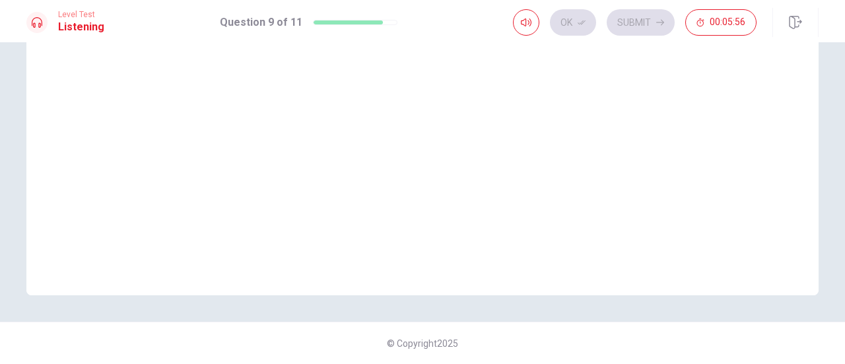
scroll to position [0, 0]
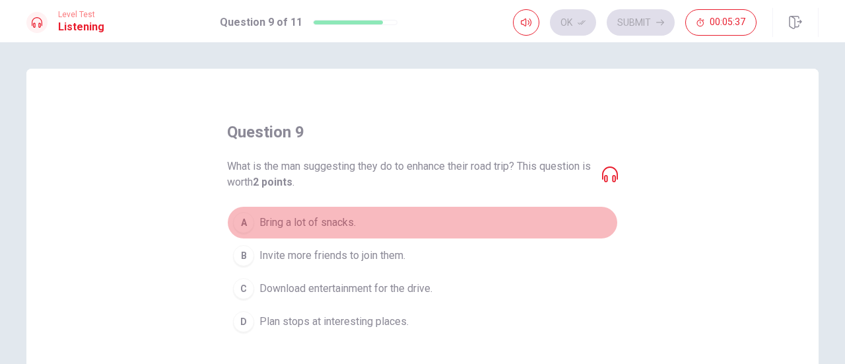
click at [329, 226] on span "Bring a lot of snacks." at bounding box center [307, 222] width 96 height 16
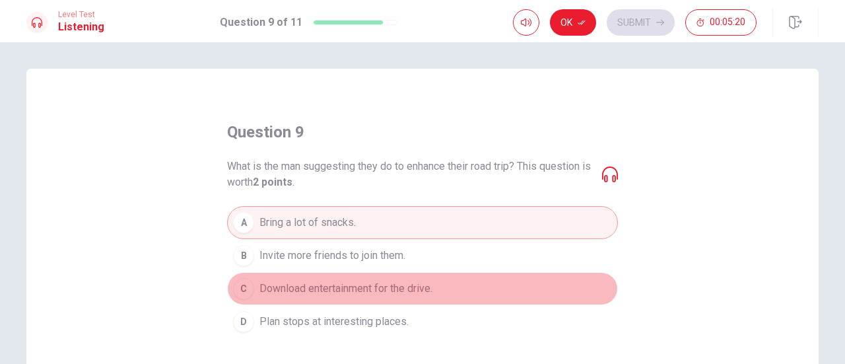
click at [410, 290] on span "Download entertainment for the drive." at bounding box center [345, 288] width 173 height 16
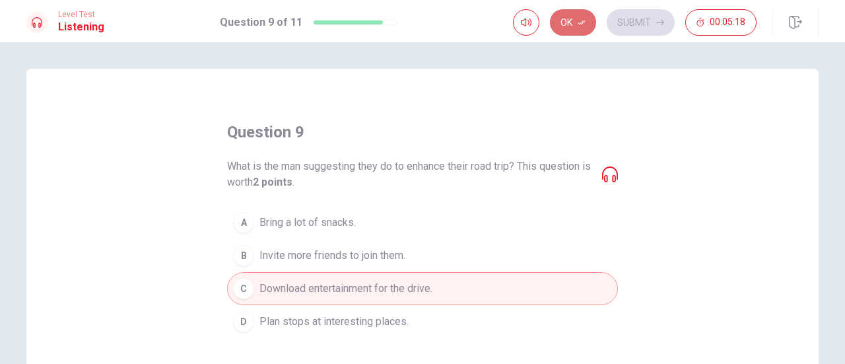
click at [565, 27] on button "Ok" at bounding box center [573, 22] width 46 height 26
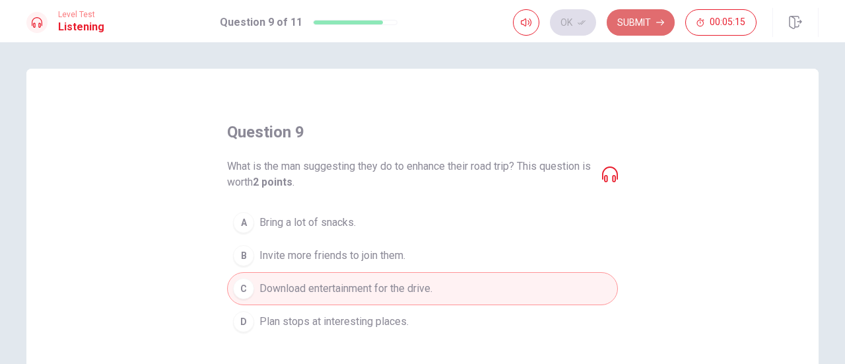
click at [660, 20] on icon "button" at bounding box center [660, 22] width 8 height 8
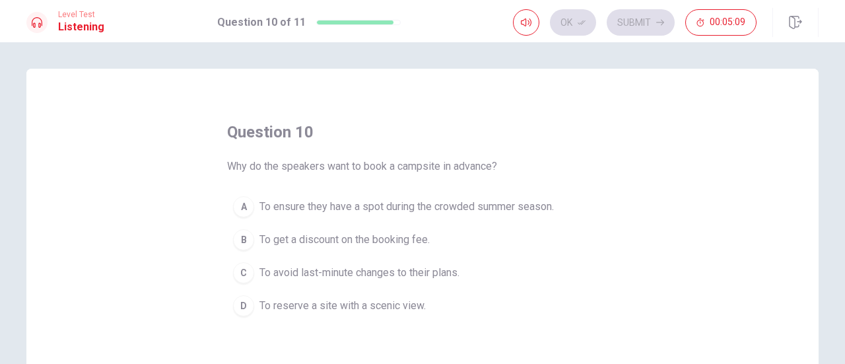
click at [351, 112] on div "question 10 Why do the speakers want to book a campsite in advance? A To ensure…" at bounding box center [422, 298] width 792 height 459
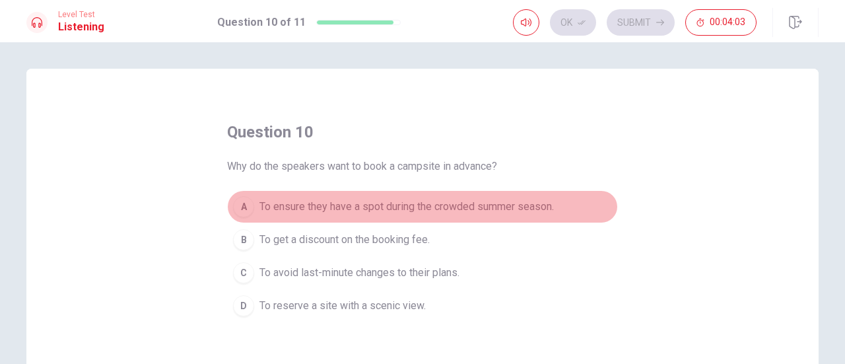
click at [421, 205] on span "To ensure they have a spot during the crowded summer season." at bounding box center [406, 207] width 294 height 16
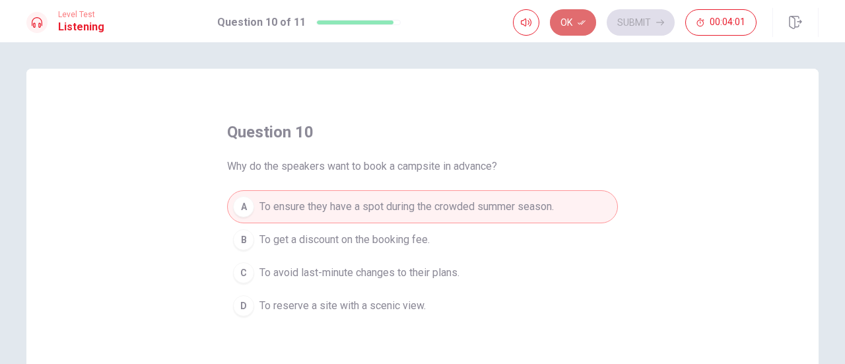
click at [582, 19] on icon "button" at bounding box center [581, 22] width 8 height 8
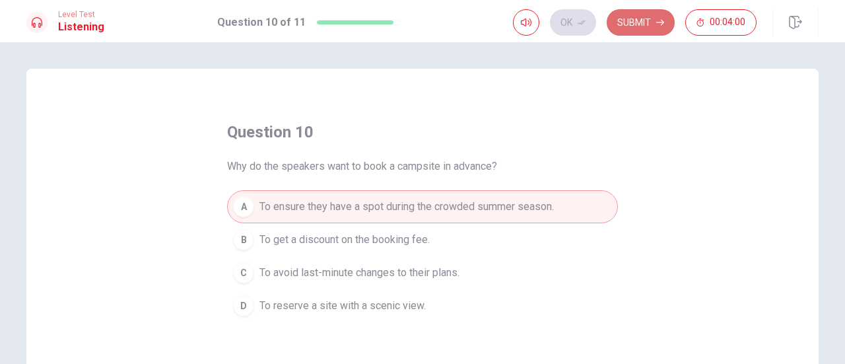
click at [618, 23] on button "Submit" at bounding box center [640, 22] width 68 height 26
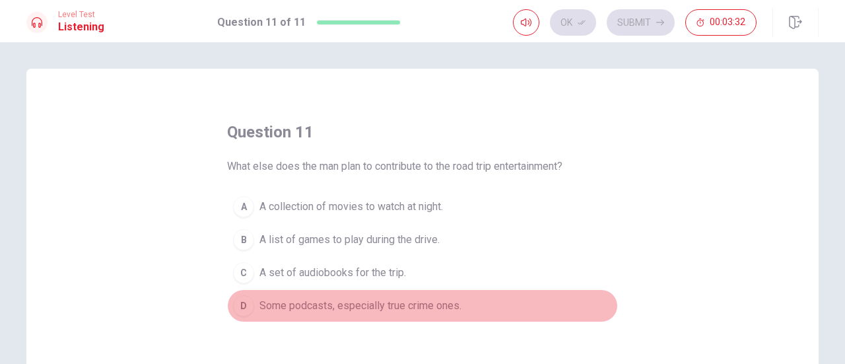
click at [324, 302] on span "Some podcasts, especially true crime ones." at bounding box center [360, 306] width 202 height 16
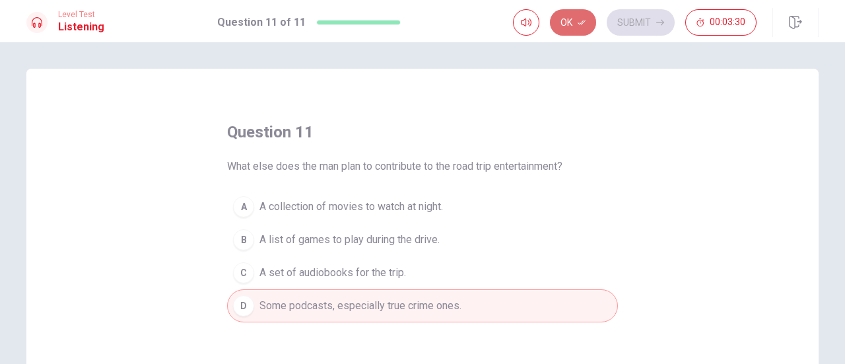
click at [564, 23] on button "Ok" at bounding box center [573, 22] width 46 height 26
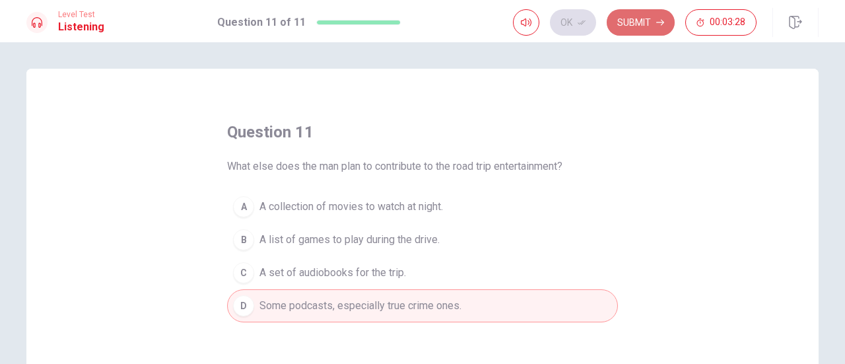
click at [651, 18] on button "Submit" at bounding box center [640, 22] width 68 height 26
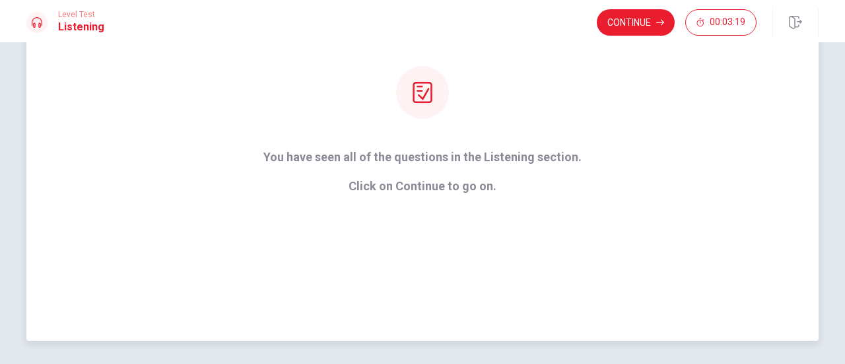
scroll to position [149, 0]
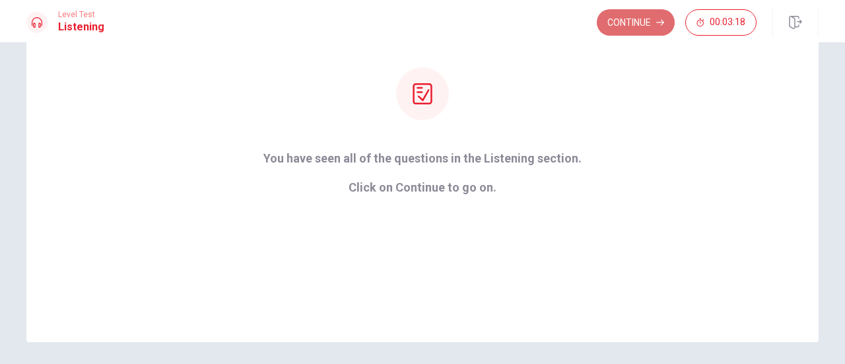
click at [639, 16] on button "Continue" at bounding box center [635, 22] width 78 height 26
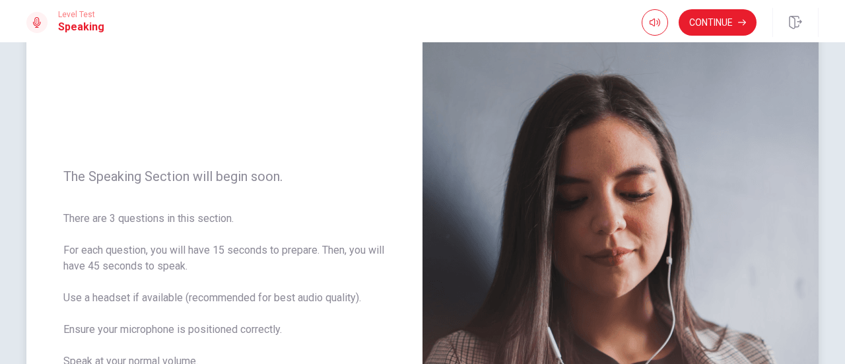
scroll to position [0, 0]
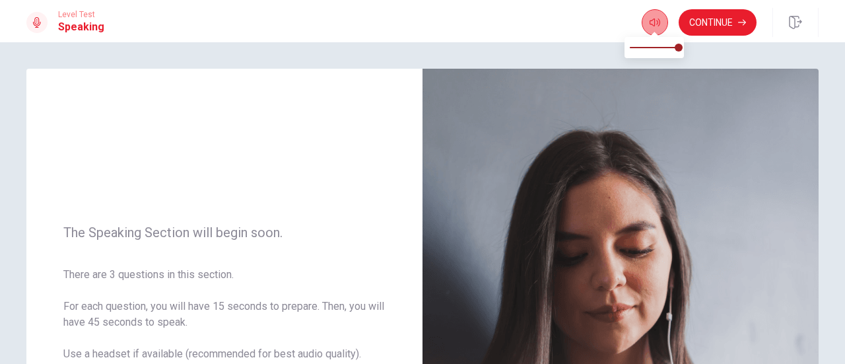
click at [647, 23] on button "button" at bounding box center [654, 22] width 26 height 26
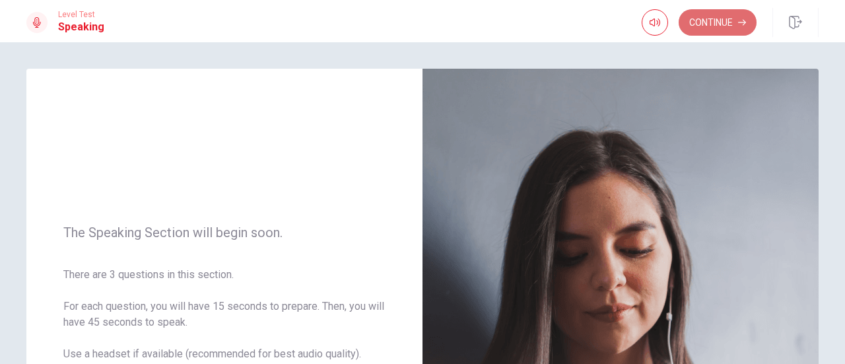
click at [723, 13] on button "Continue" at bounding box center [717, 22] width 78 height 26
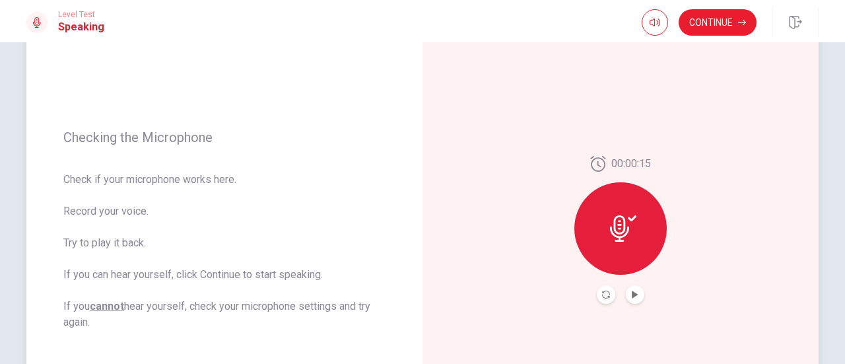
scroll to position [128, 0]
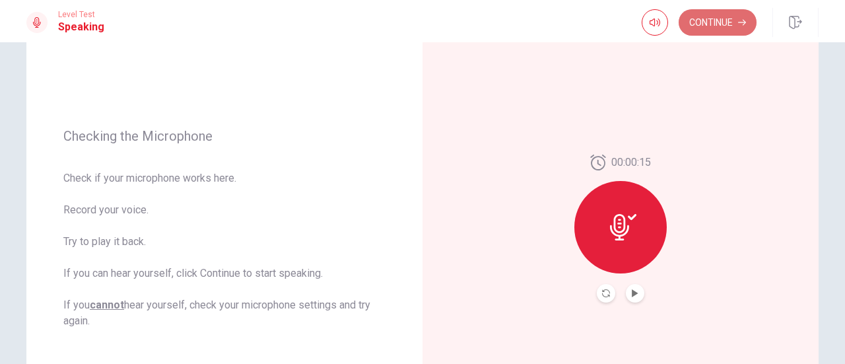
click at [713, 28] on button "Continue" at bounding box center [717, 22] width 78 height 26
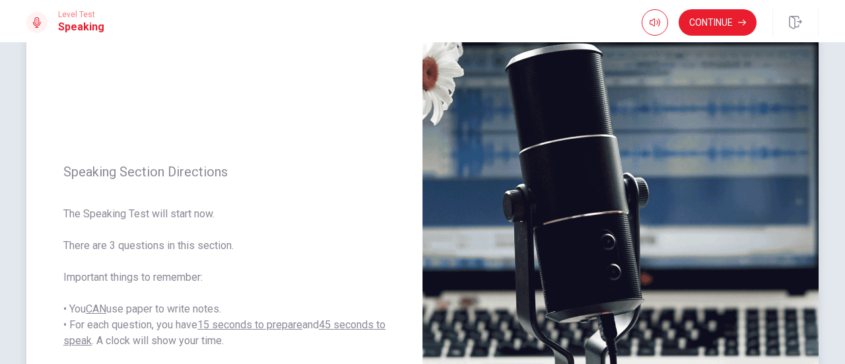
scroll to position [98, 0]
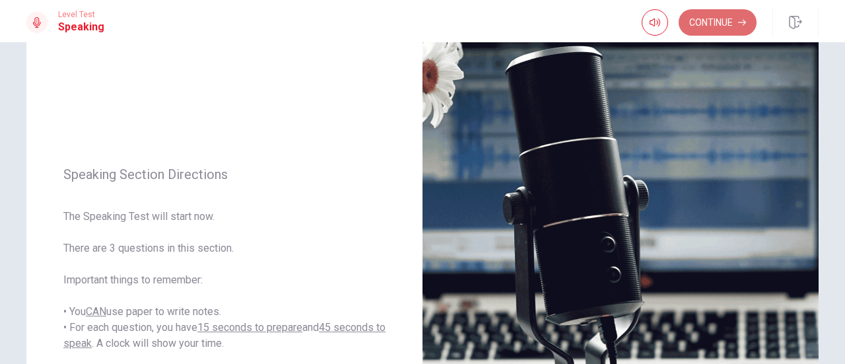
click at [705, 26] on button "Continue" at bounding box center [717, 22] width 78 height 26
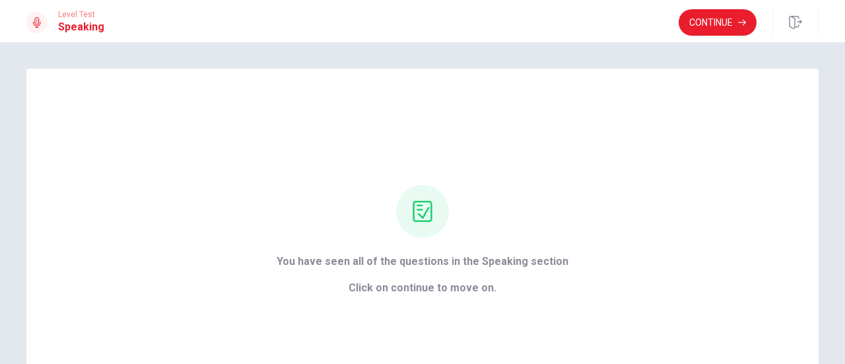
scroll to position [0, 0]
click at [717, 17] on button "Continue" at bounding box center [717, 22] width 78 height 26
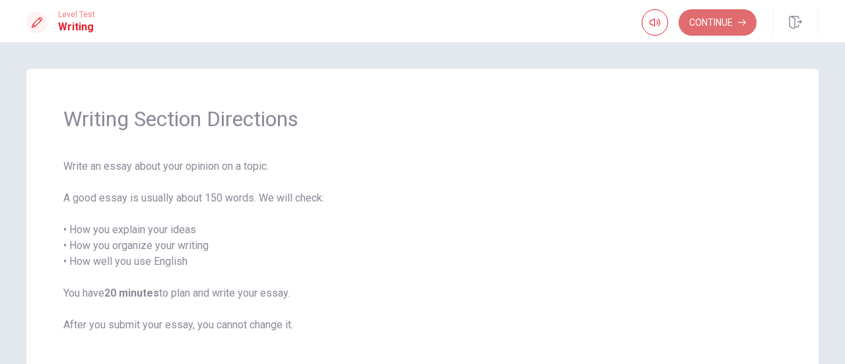
click at [713, 18] on button "Continue" at bounding box center [717, 22] width 78 height 26
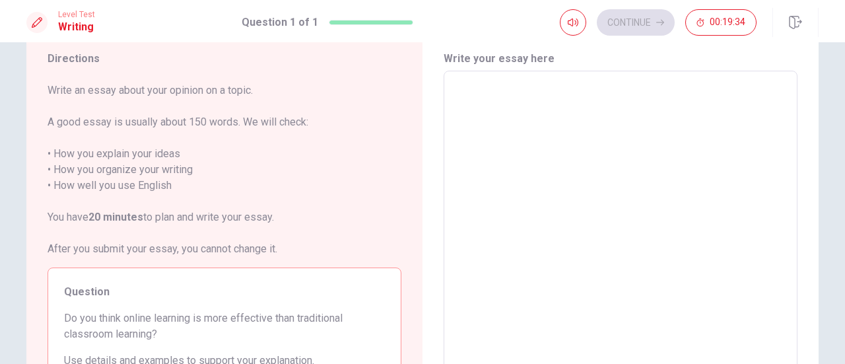
scroll to position [39, 0]
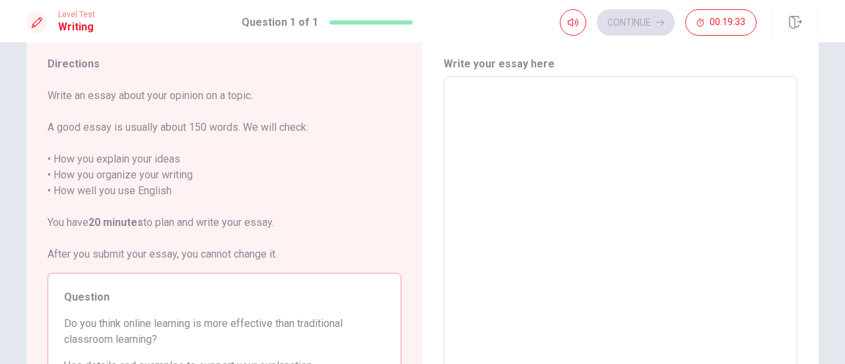
click at [457, 87] on textarea at bounding box center [620, 258] width 335 height 343
type textarea "I"
type textarea "x"
type textarea "I"
type textarea "x"
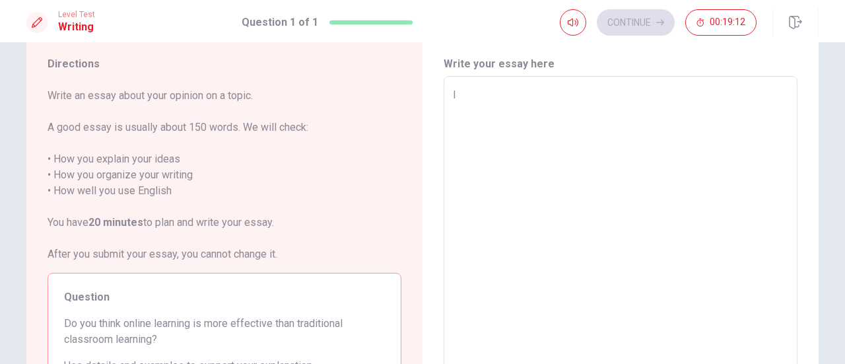
type textarea "I t"
type textarea "x"
type textarea "I th"
type textarea "x"
type textarea "I thi"
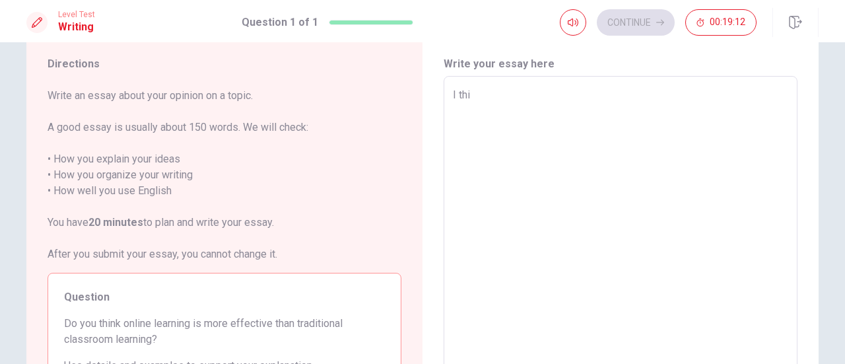
type textarea "x"
type textarea "I thin"
type textarea "x"
type textarea "I think"
type textarea "x"
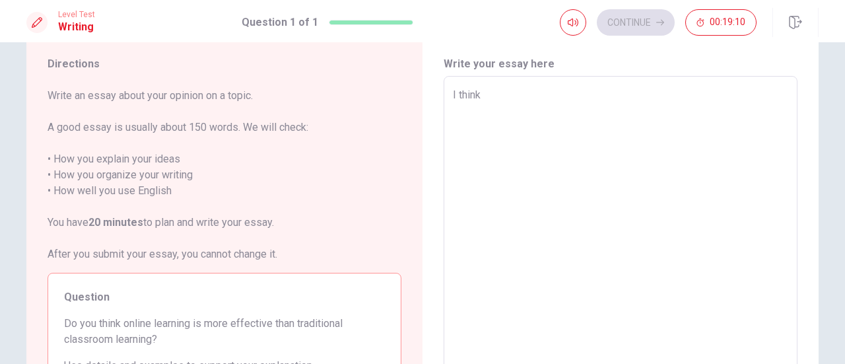
type textarea "I think"
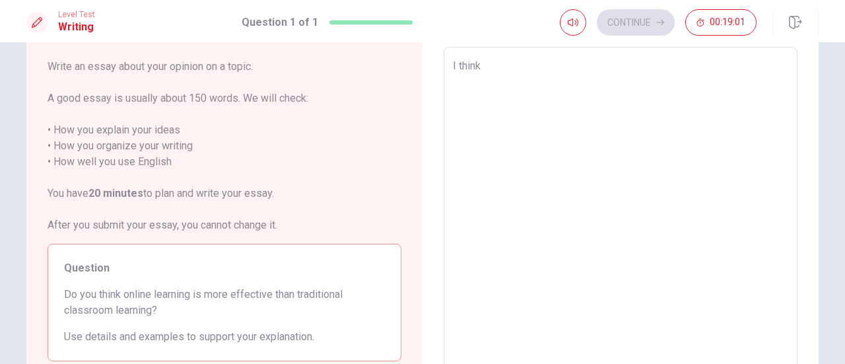
scroll to position [64, 0]
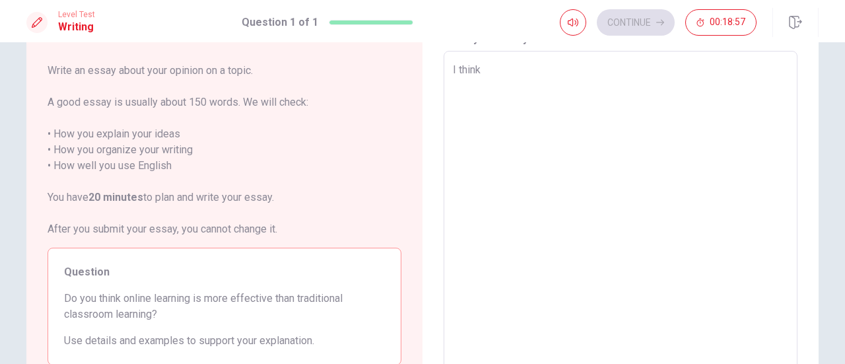
type textarea "x"
type textarea "I think I"
type textarea "x"
type textarea "I think I"
type textarea "x"
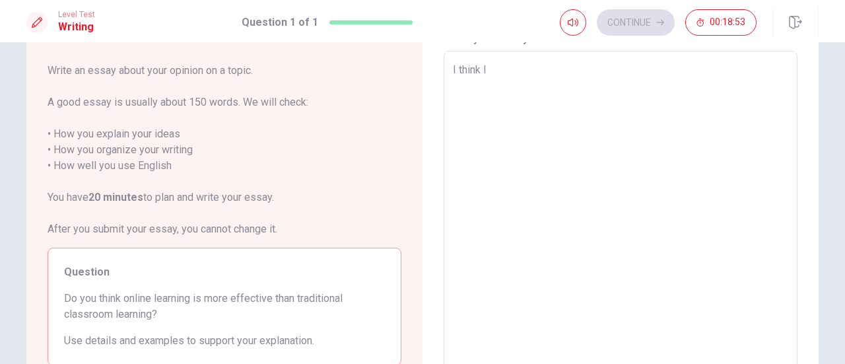
type textarea "I think I"
type textarea "x"
type textarea "I think"
type textarea "x"
type textarea "I think m"
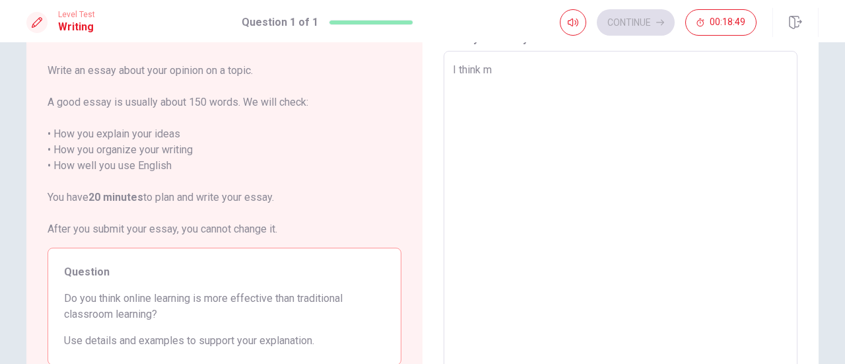
type textarea "x"
type textarea "I think my"
type textarea "x"
type textarea "I think my"
type textarea "x"
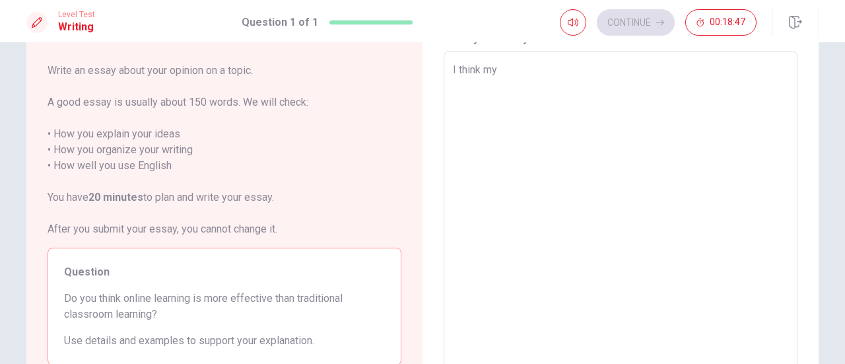
type textarea "I think my f"
type textarea "x"
type textarea "I think my fa"
type textarea "x"
type textarea "I think my fav"
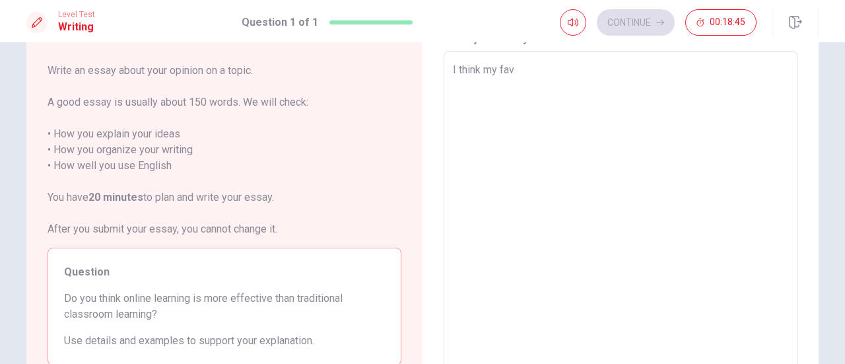
type textarea "x"
type textarea "I think my favo"
type textarea "x"
type textarea "I think my favol"
type textarea "x"
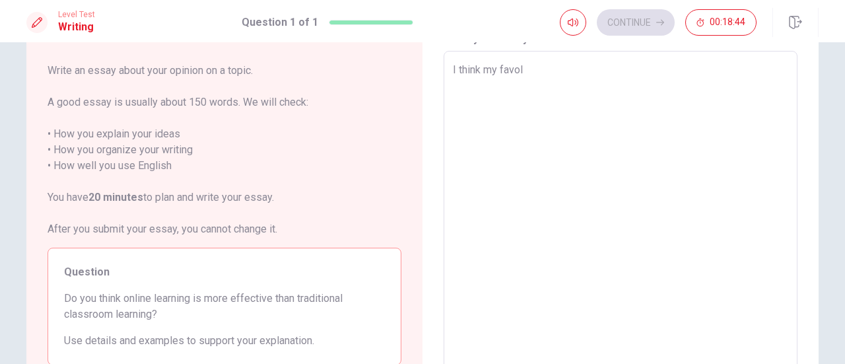
type textarea "I think my favoli"
type textarea "x"
type textarea "I think my favolit"
type textarea "x"
type textarea "I think my favolite"
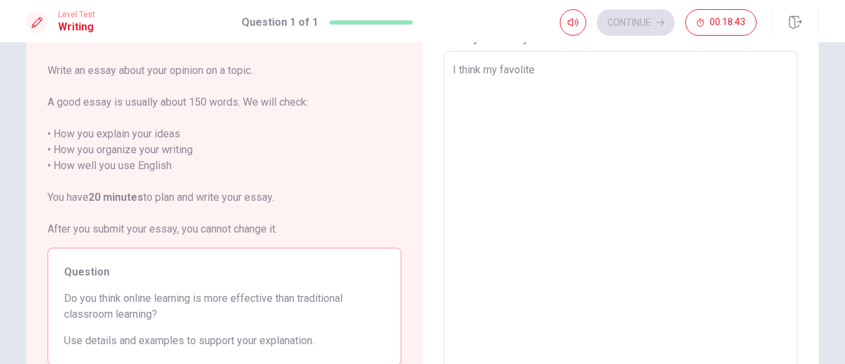
type textarea "x"
type textarea "I think my favolite"
type textarea "x"
type textarea "I think my favolite i"
type textarea "x"
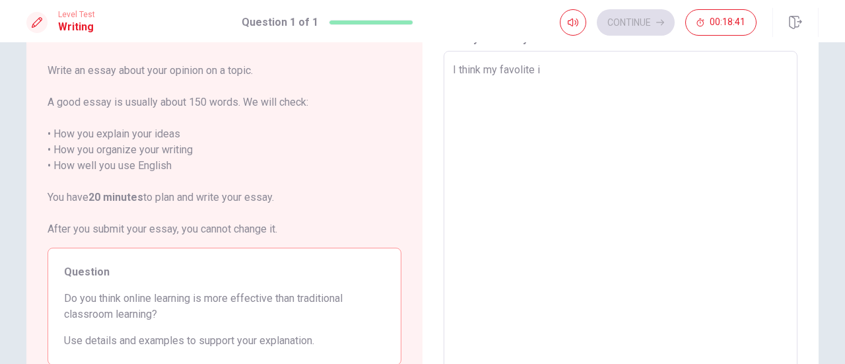
type textarea "I think my favolite is"
type textarea "x"
type textarea "I think my favolite is"
type textarea "x"
type textarea "I think my favolite is t"
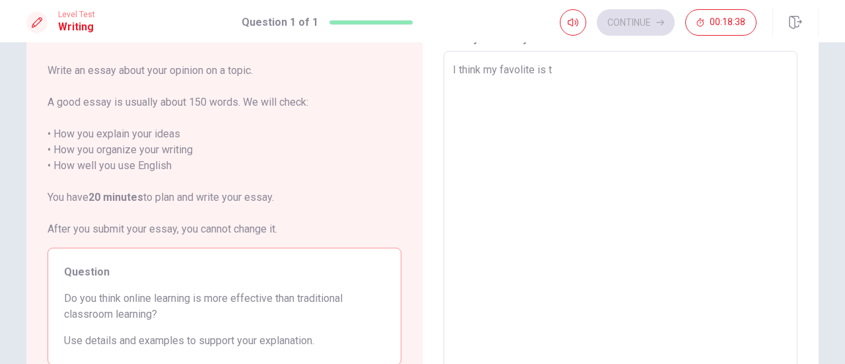
type textarea "x"
type textarea "I think my favolite is tr"
type textarea "x"
type textarea "I think my favolite is tra"
type textarea "x"
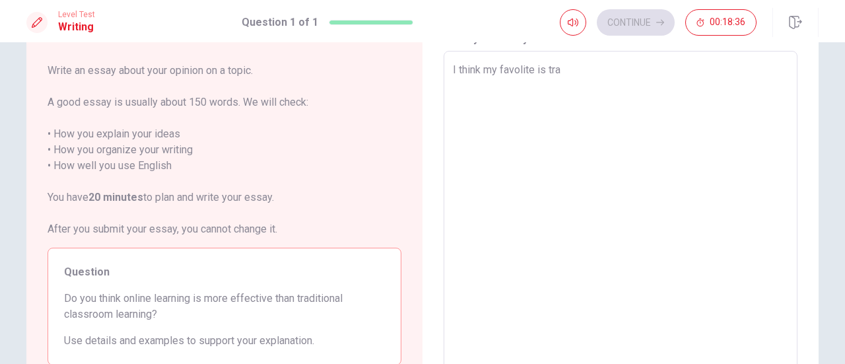
type textarea "I think my favolite is trad"
type textarea "x"
type textarea "I think my favolite is tradi"
type textarea "x"
type textarea "I think my favolite is tradit"
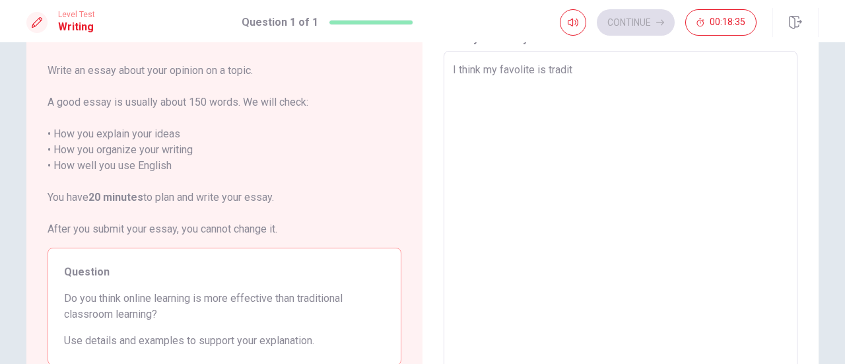
type textarea "x"
type textarea "I think my favolite is traditi"
type textarea "x"
type textarea "I think my favolite is traditio"
type textarea "x"
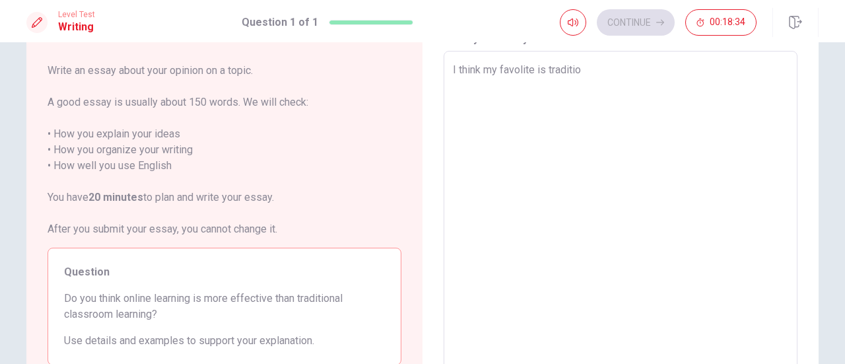
type textarea "I think my favolite is tradition"
type textarea "x"
type textarea "I think my favolite is traditiona"
type textarea "x"
type textarea "I think my favolite is traditional"
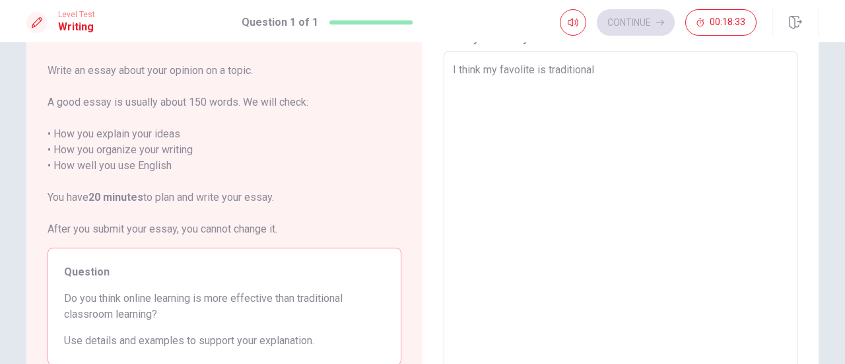
type textarea "x"
type textarea "I think my favolite is traditional"
type textarea "x"
type textarea "I think my favolite is traditional c"
type textarea "x"
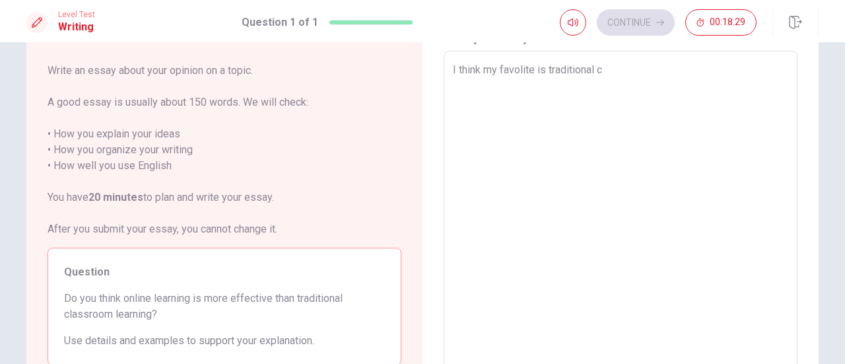
type textarea "I think my favolite is traditional cl"
type textarea "x"
type textarea "I think my favolite is traditional cla"
type textarea "x"
type textarea "I think my favolite is traditional clas"
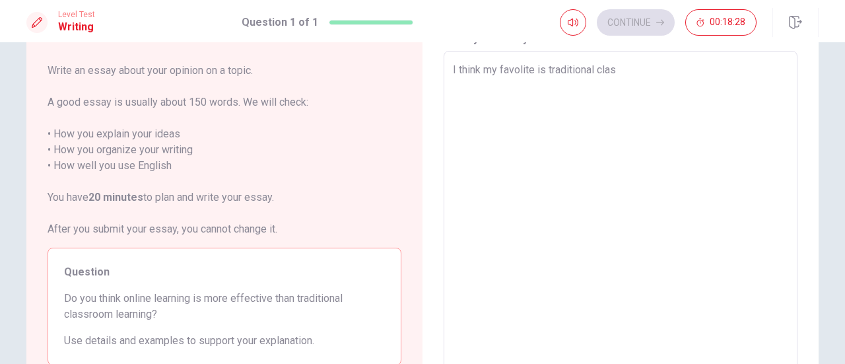
type textarea "x"
type textarea "I think my favolite is traditional class"
type textarea "x"
type textarea "I think my favolite is traditional classr"
type textarea "x"
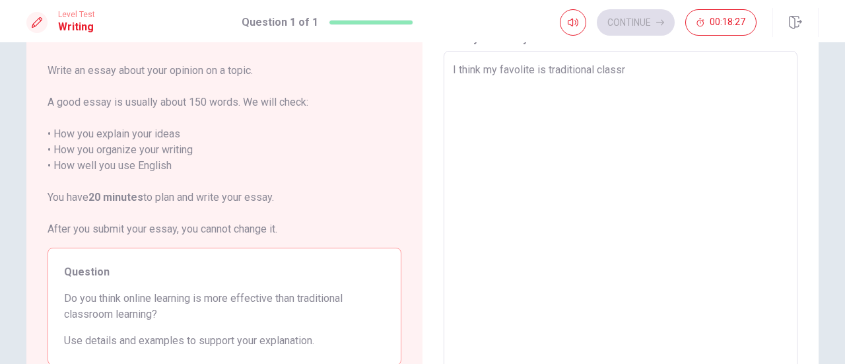
type textarea "I think my favolite is traditional classro"
type textarea "x"
type textarea "I think my favolite is traditional classroo"
type textarea "x"
type textarea "I think my favolite is traditional classroom"
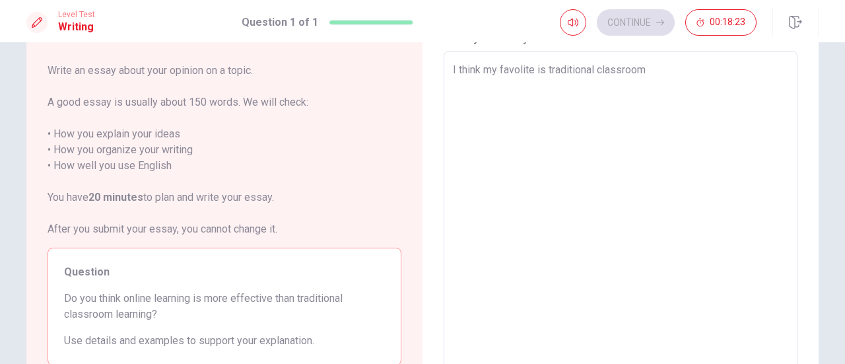
type textarea "x"
type textarea "I think my favolite is traditional classroom"
type textarea "x"
type textarea "I think my favolite is traditional classroom l"
type textarea "x"
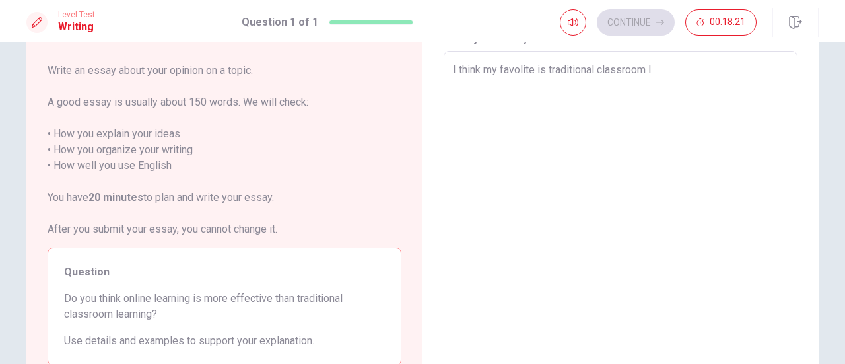
type textarea "I think my favolite is traditional classroom le"
type textarea "x"
type textarea "I think my favolite is traditional classroom lea"
type textarea "x"
type textarea "I think my favolite is traditional classroom [PERSON_NAME]"
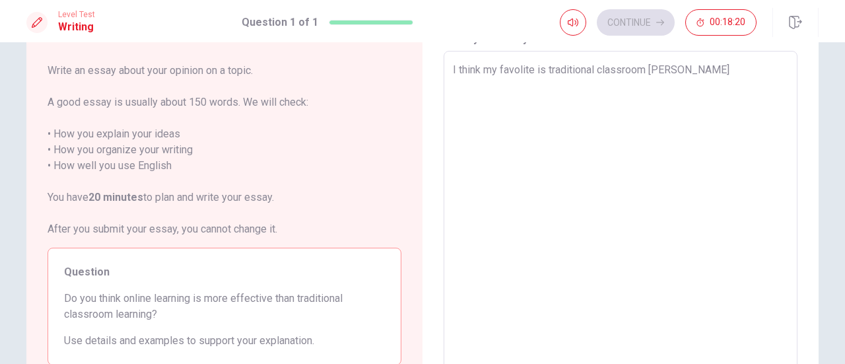
type textarea "x"
type textarea "I think my favolite is traditional classroom learn"
type textarea "x"
type textarea "I think my favolite is traditional classroom learni"
type textarea "x"
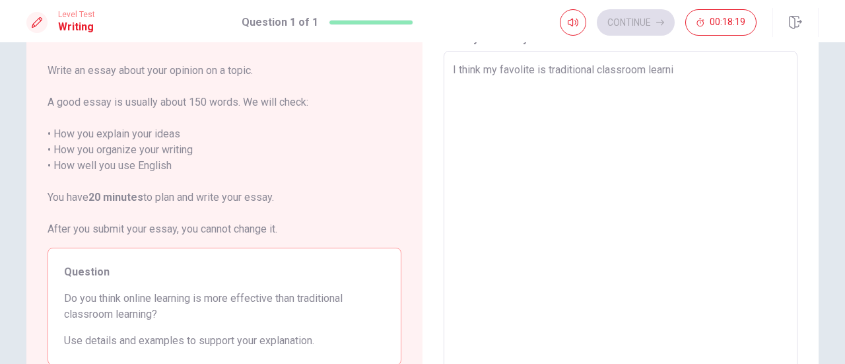
type textarea "I think my favolite is traditional classroom learnin"
type textarea "x"
type textarea "I think my favolite is traditional classroom learning"
type textarea "x"
type textarea "I think my favolite is traditional classroom learning"
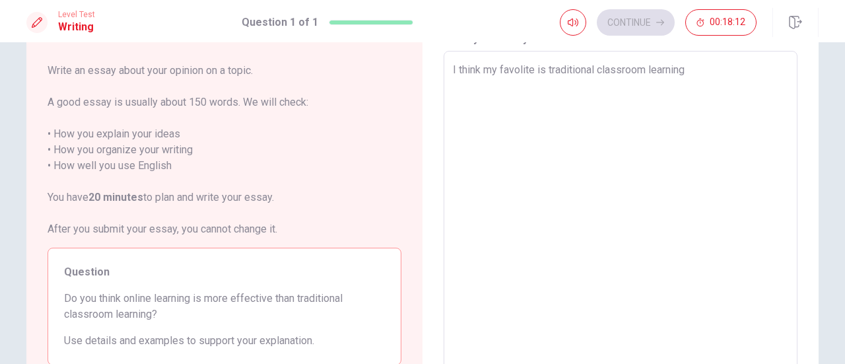
type textarea "x"
type textarea "I think my favolite is traditional classroom learning b"
type textarea "x"
type textarea "I think my favolite is traditional classroom learning be"
type textarea "x"
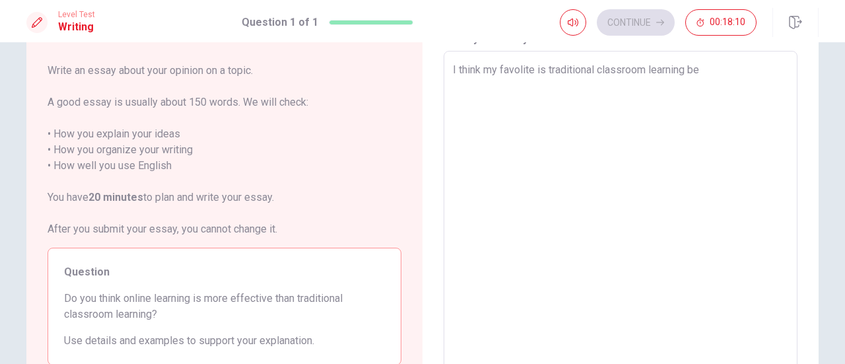
type textarea "I think my favolite is traditional classroom learning bet"
type textarea "x"
type textarea "I think my favolite is traditional classroom learning bett"
type textarea "x"
type textarea "I think my favolite is traditional classroom learning [PERSON_NAME]"
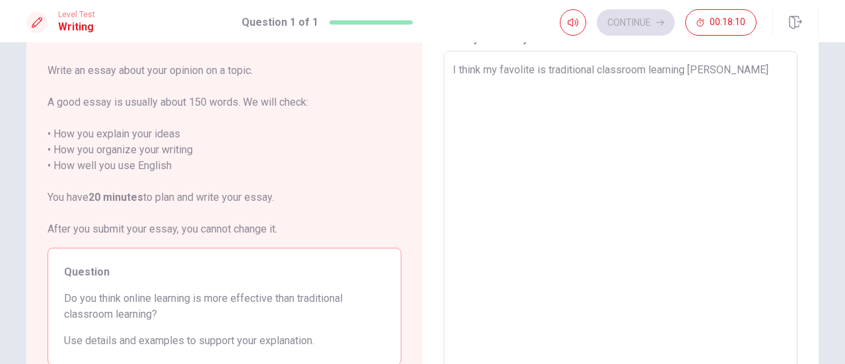
type textarea "x"
type textarea "I think my favolite is traditional classroom learning better"
type textarea "x"
type textarea "I think my favolite is traditional classroom learning better"
type textarea "x"
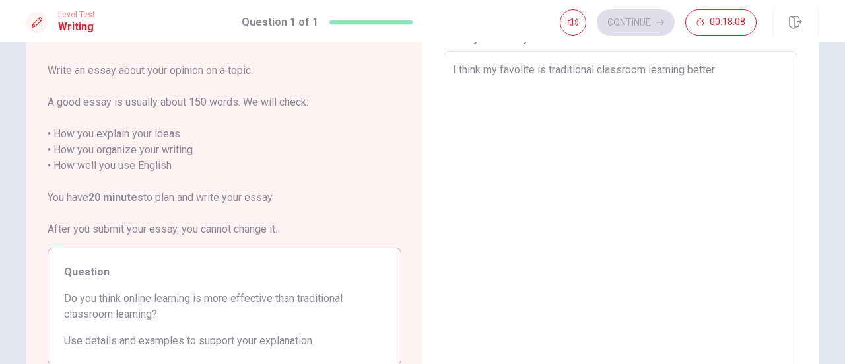
type textarea "I think my favolite is traditional classroom learning better t"
type textarea "x"
type textarea "I think my favolite is traditional classroom learning better th"
type textarea "x"
type textarea "I think my favolite is traditional classroom learning better tha"
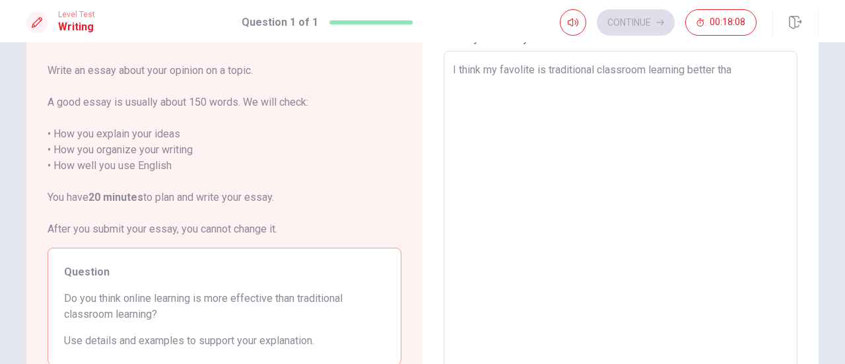
type textarea "x"
type textarea "I think my favolite is traditional classroom learning better than"
type textarea "x"
type textarea "I think my favolite is traditional classroom learning better than"
type textarea "x"
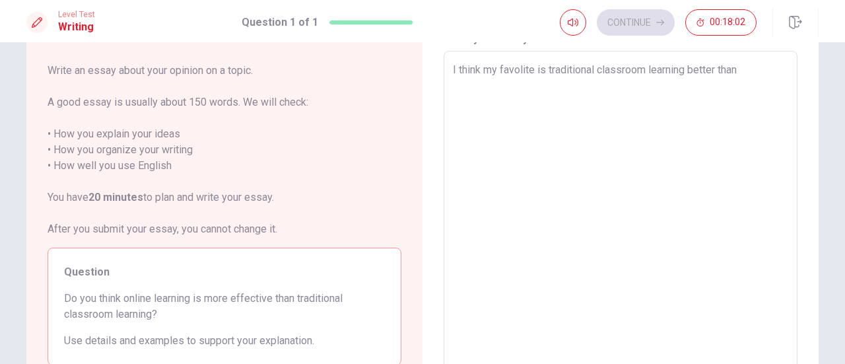
type textarea "I think my favolite is traditional classroom learning better than o"
type textarea "x"
type textarea "I think my favolite is traditional classroom learning better than on"
type textarea "x"
type textarea "I think my favolite is traditional classroom learning better than onl"
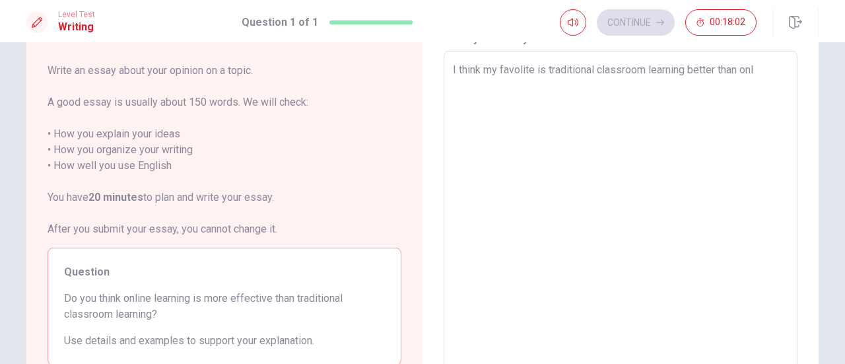
type textarea "x"
type textarea "I think my favolite is traditional classroom learning better than onli"
type textarea "x"
type textarea "I think my favolite is traditional classroom learning better than [PERSON_NAME]"
type textarea "x"
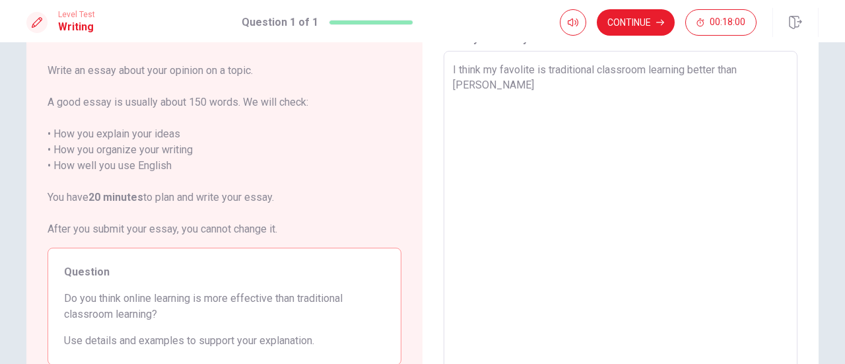
type textarea "I think my favolite is traditional classroom learning better than online"
type textarea "x"
type textarea "I think my favolite is traditional classroom learning better than online"
type textarea "x"
type textarea "I think my favolite is traditional classroom learning better than online l"
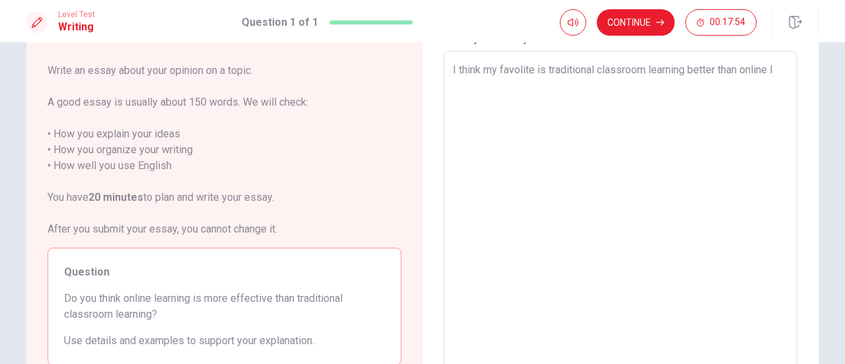
type textarea "x"
type textarea "I think my favolite is traditional classroom learning better than online le"
type textarea "x"
type textarea "I think my favolite is traditional classroom learning better than online lea"
type textarea "x"
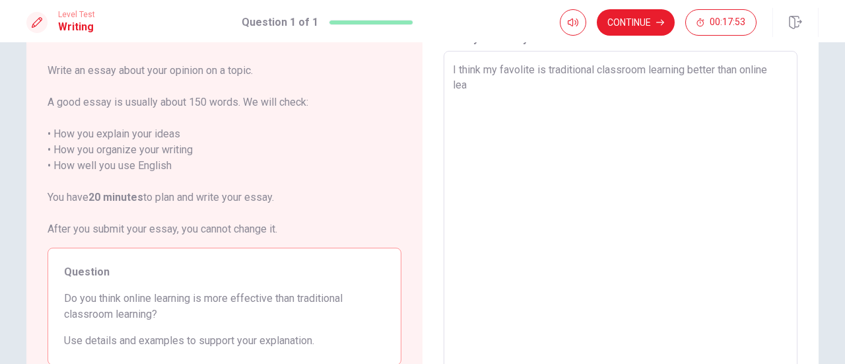
type textarea "I think my favolite is traditional classroom learning better than online [PERSO…"
type textarea "x"
type textarea "I think my favolite is traditional classroom learning better than online learn"
type textarea "x"
type textarea "I think my favolite is traditional classroom learning better than online learni"
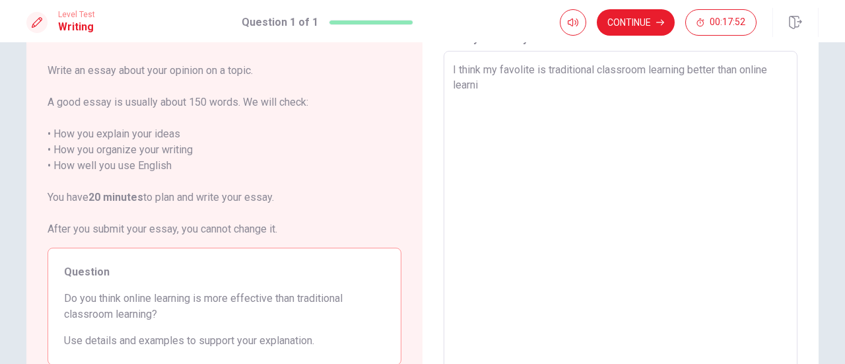
type textarea "x"
type textarea "I think my favolite is traditional classroom learning better than online learnih"
type textarea "x"
type textarea "I think my favolite is traditional classroom learning better than online learni…"
type textarea "x"
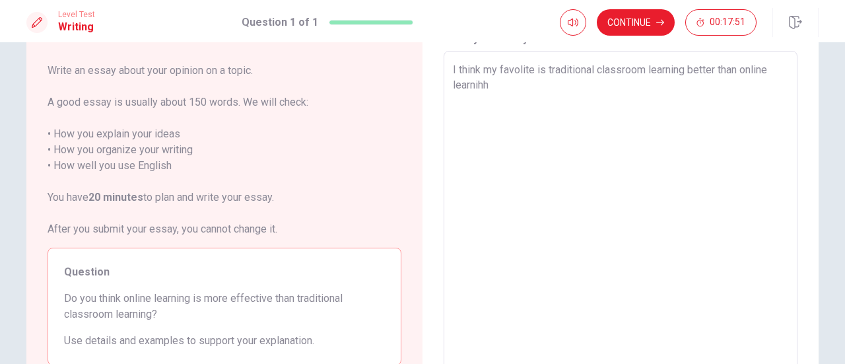
type textarea "I think my favolite is traditional classroom learning better than online learni…"
type textarea "x"
type textarea "I think my favolite is traditional classroom learning better than online learni…"
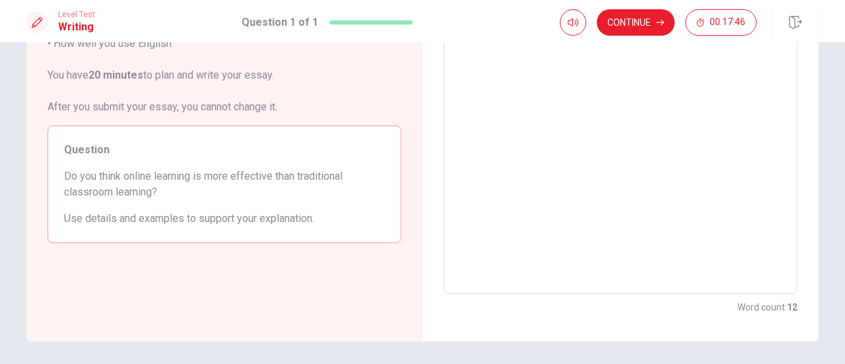
scroll to position [0, 0]
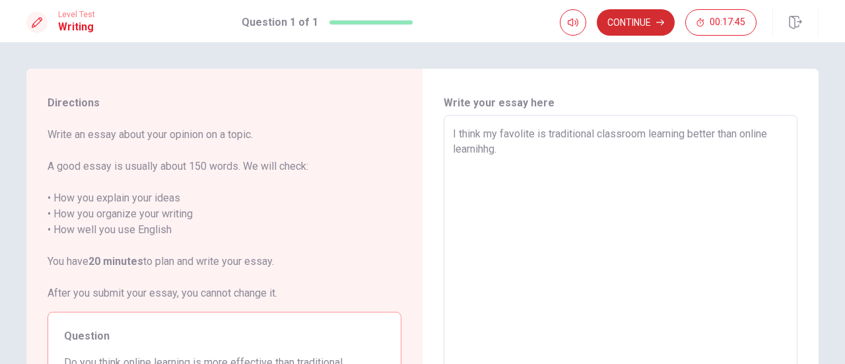
type textarea "x"
type textarea "I think my favolite is traditional classroom learning better than online learni…"
click at [620, 18] on button "Continue" at bounding box center [635, 22] width 78 height 26
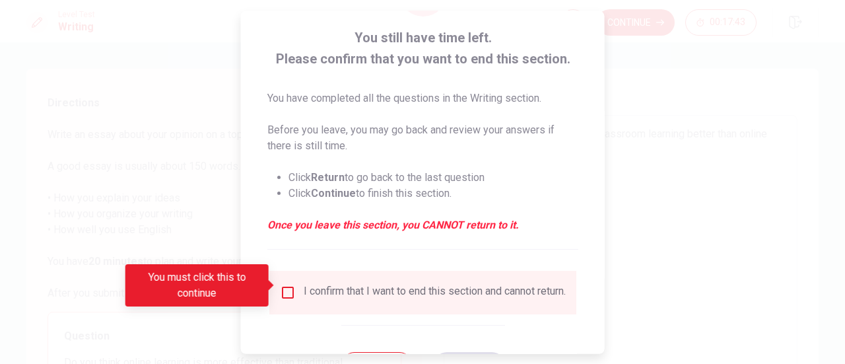
scroll to position [77, 0]
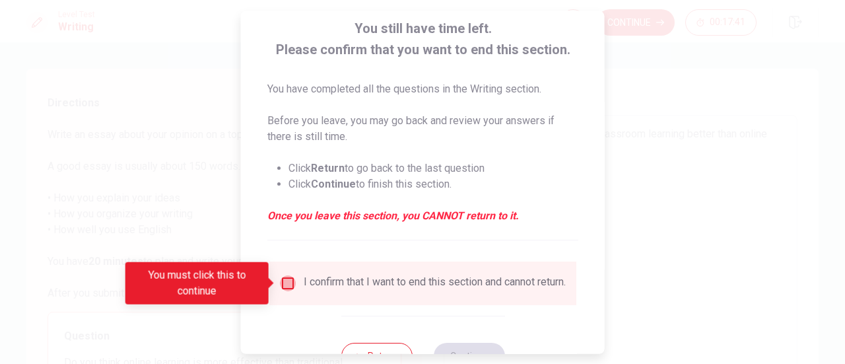
click at [284, 278] on input "You must click this to continue" at bounding box center [288, 283] width 16 height 16
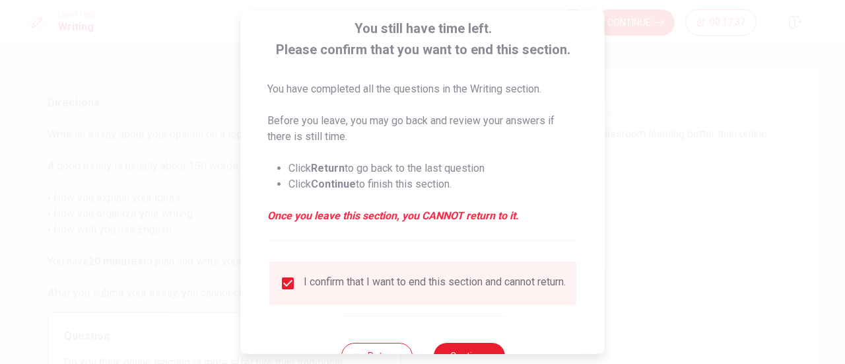
scroll to position [128, 0]
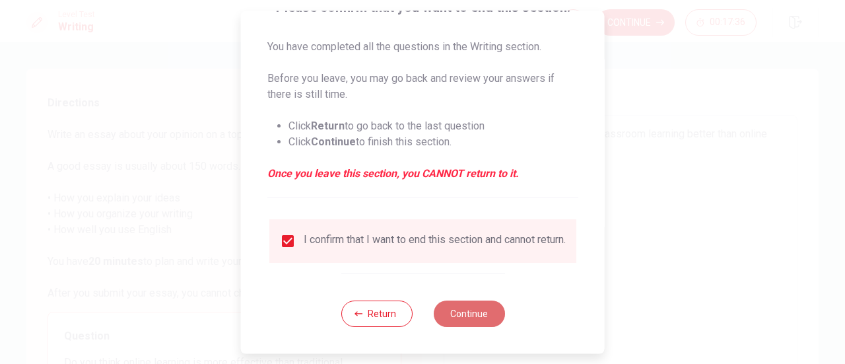
click at [465, 316] on button "Continue" at bounding box center [468, 313] width 71 height 26
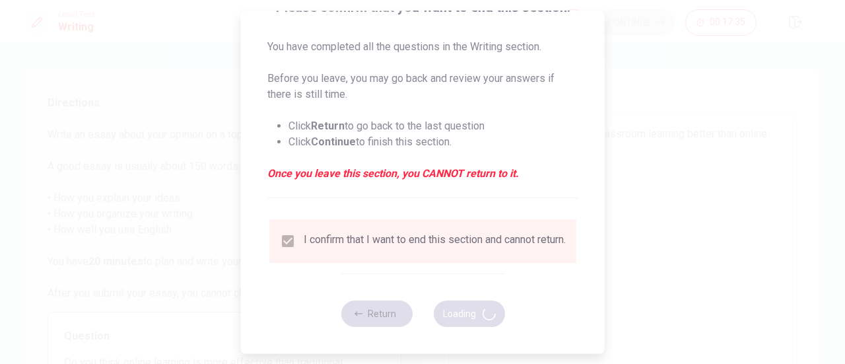
type textarea "x"
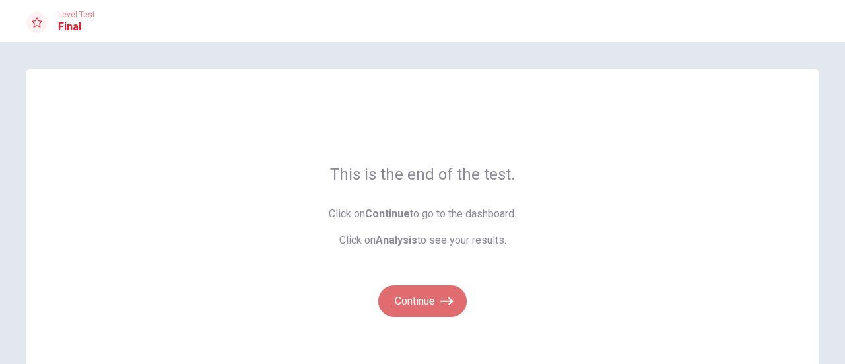
click at [447, 300] on icon "button" at bounding box center [446, 300] width 13 height 13
